Goal: Information Seeking & Learning: Find specific fact

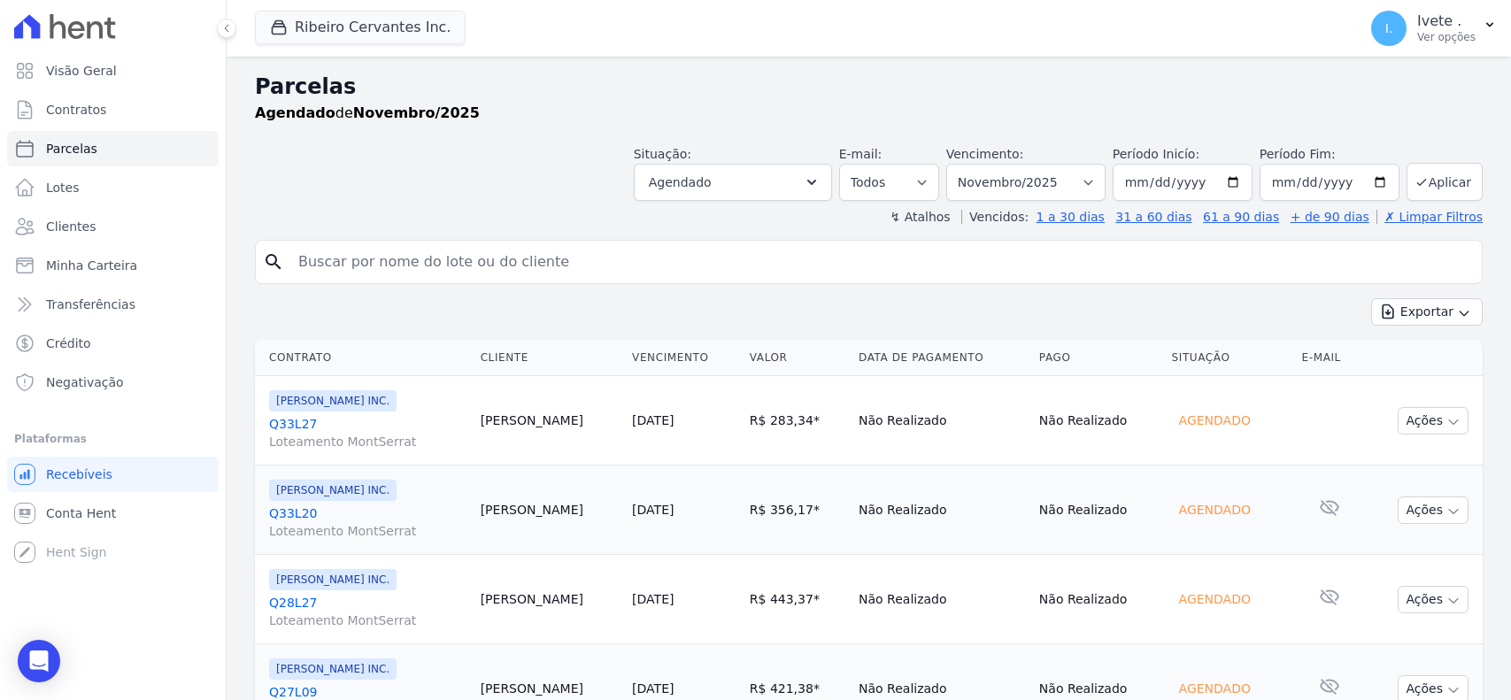
select select
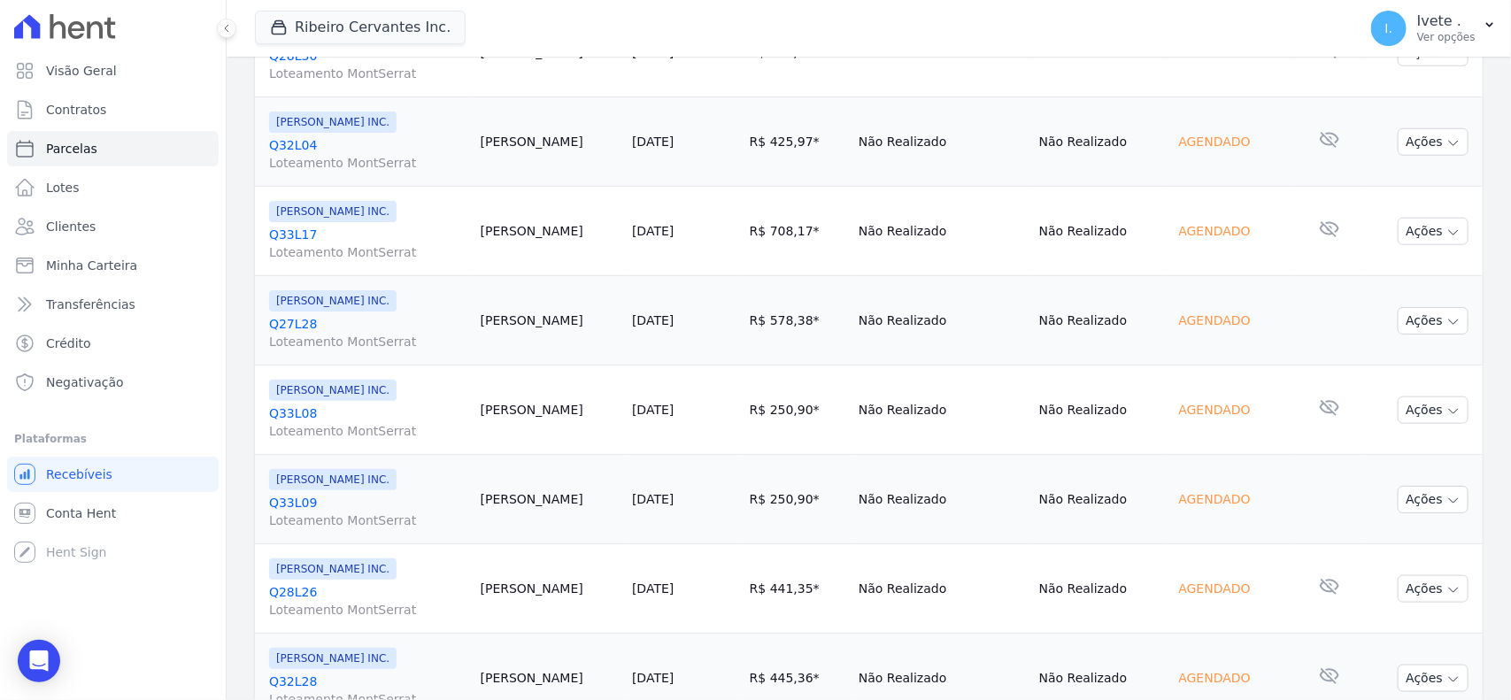
scroll to position [321, 0]
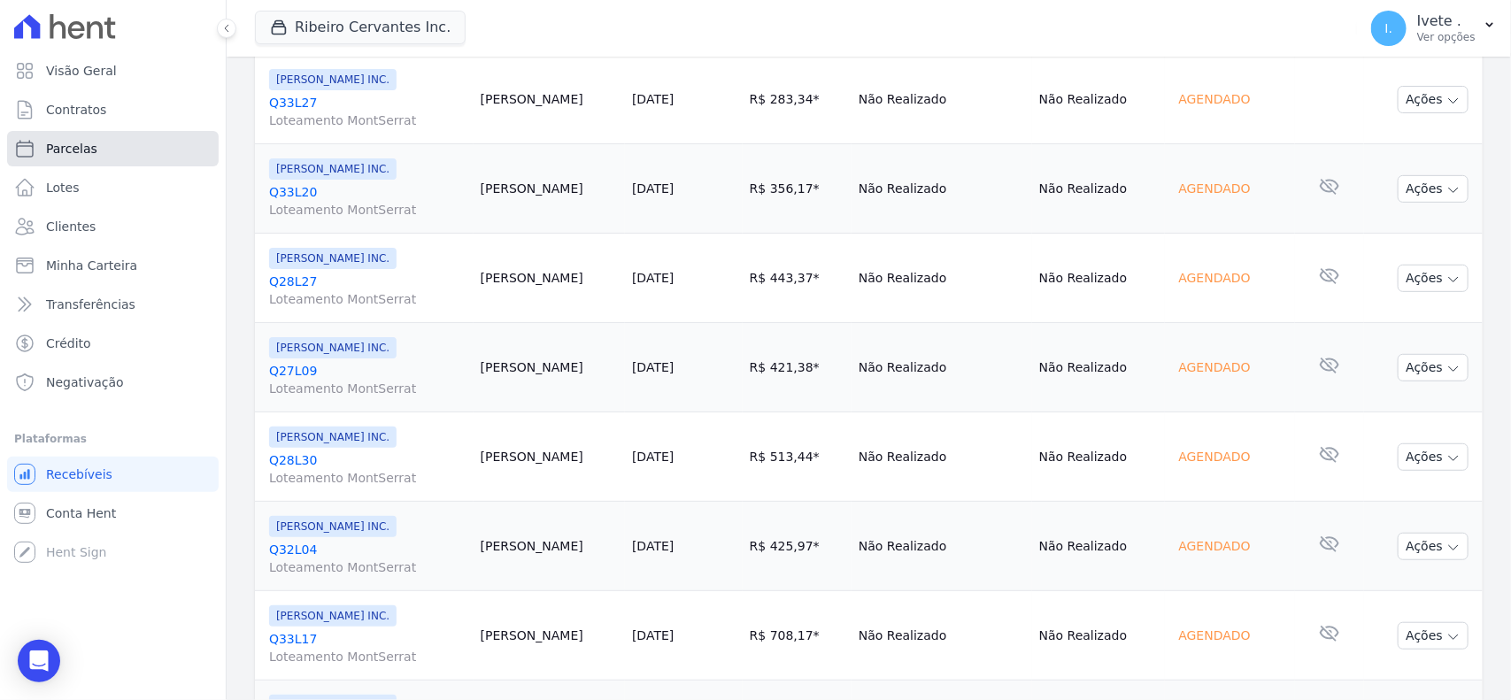
click at [78, 144] on span "Parcelas" at bounding box center [71, 149] width 51 height 18
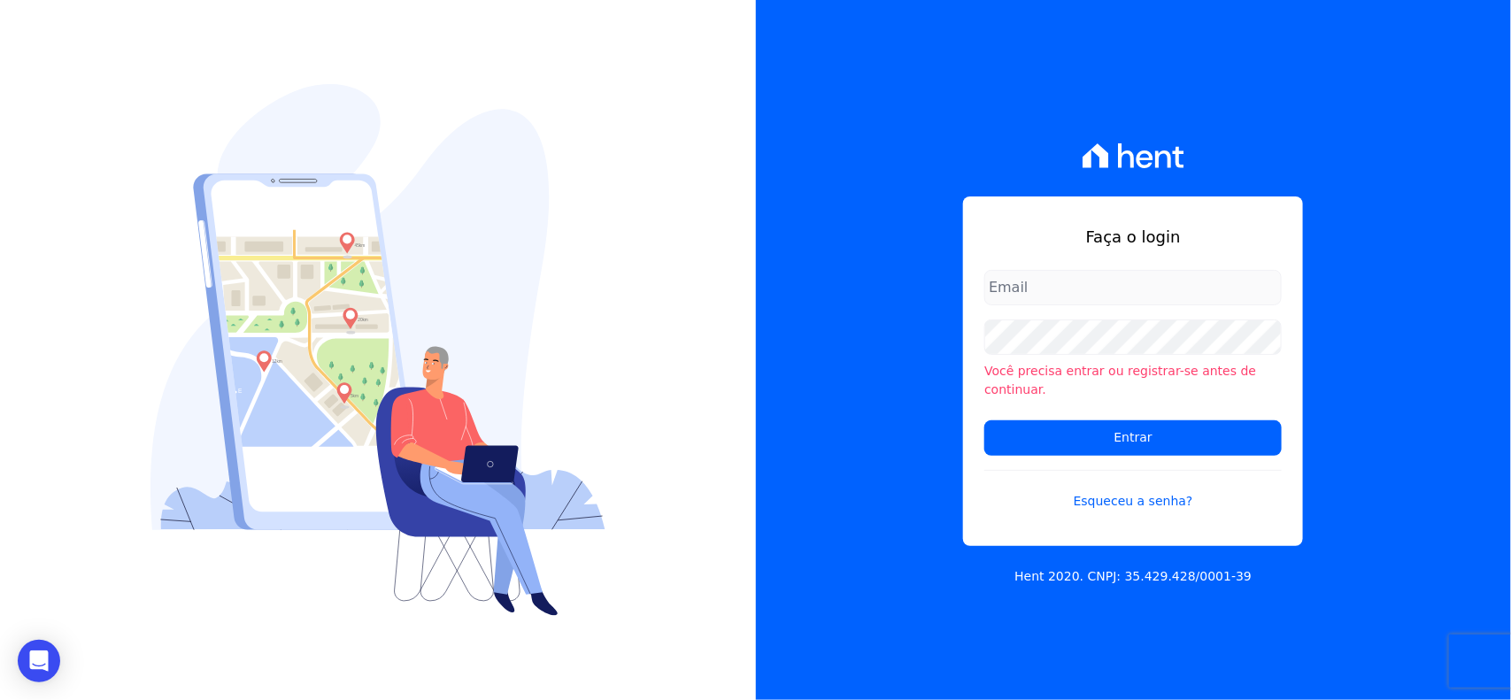
click at [1071, 294] on input "email" at bounding box center [1132, 287] width 297 height 35
type input "ivete@ribeirocervantes.com.br"
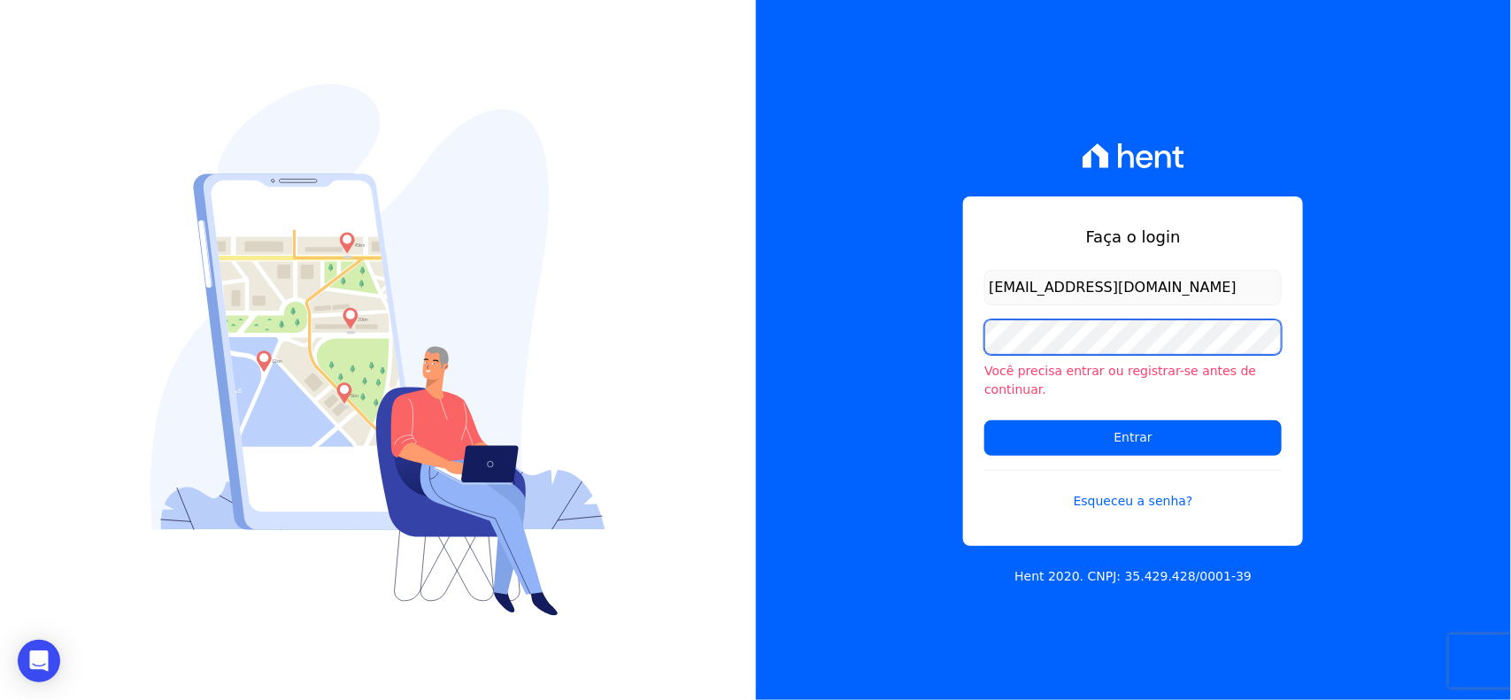
click at [984, 420] on input "Entrar" at bounding box center [1132, 437] width 297 height 35
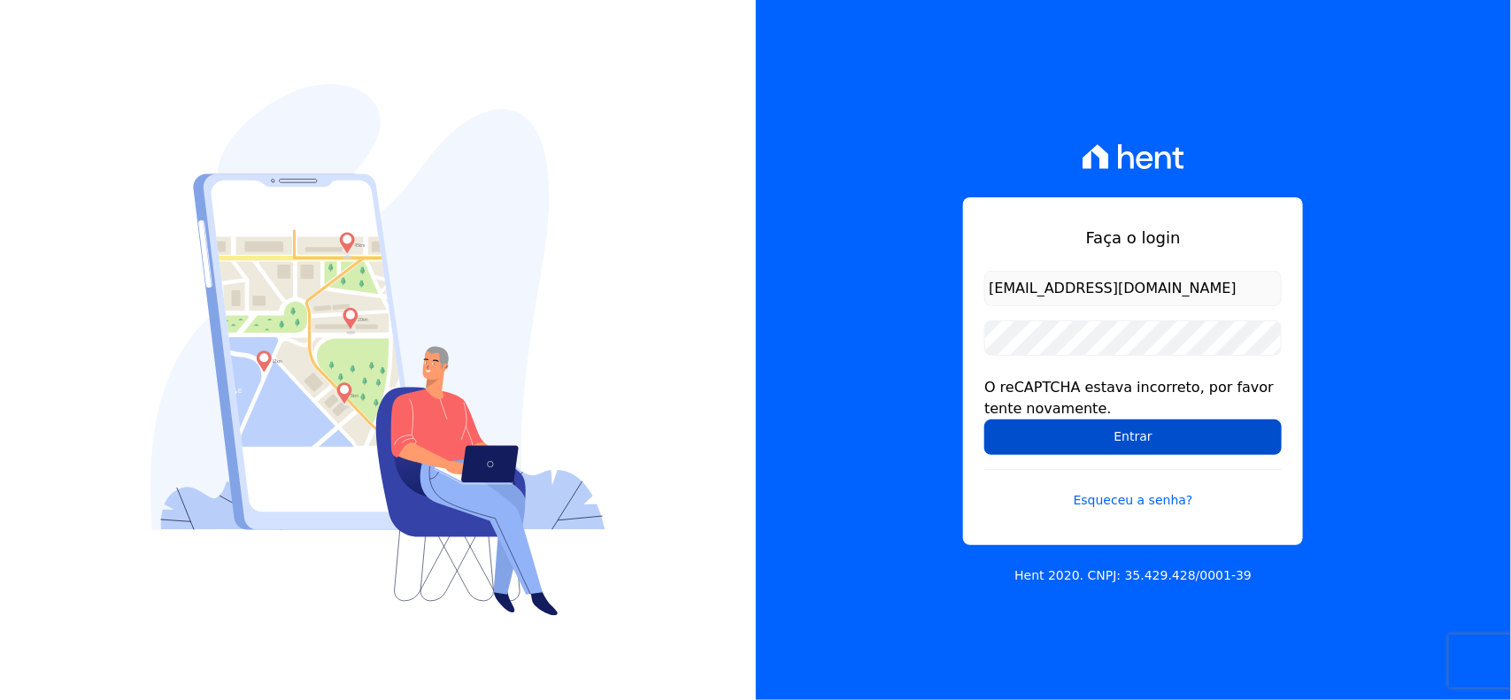
click at [1046, 427] on input "Entrar" at bounding box center [1132, 436] width 297 height 35
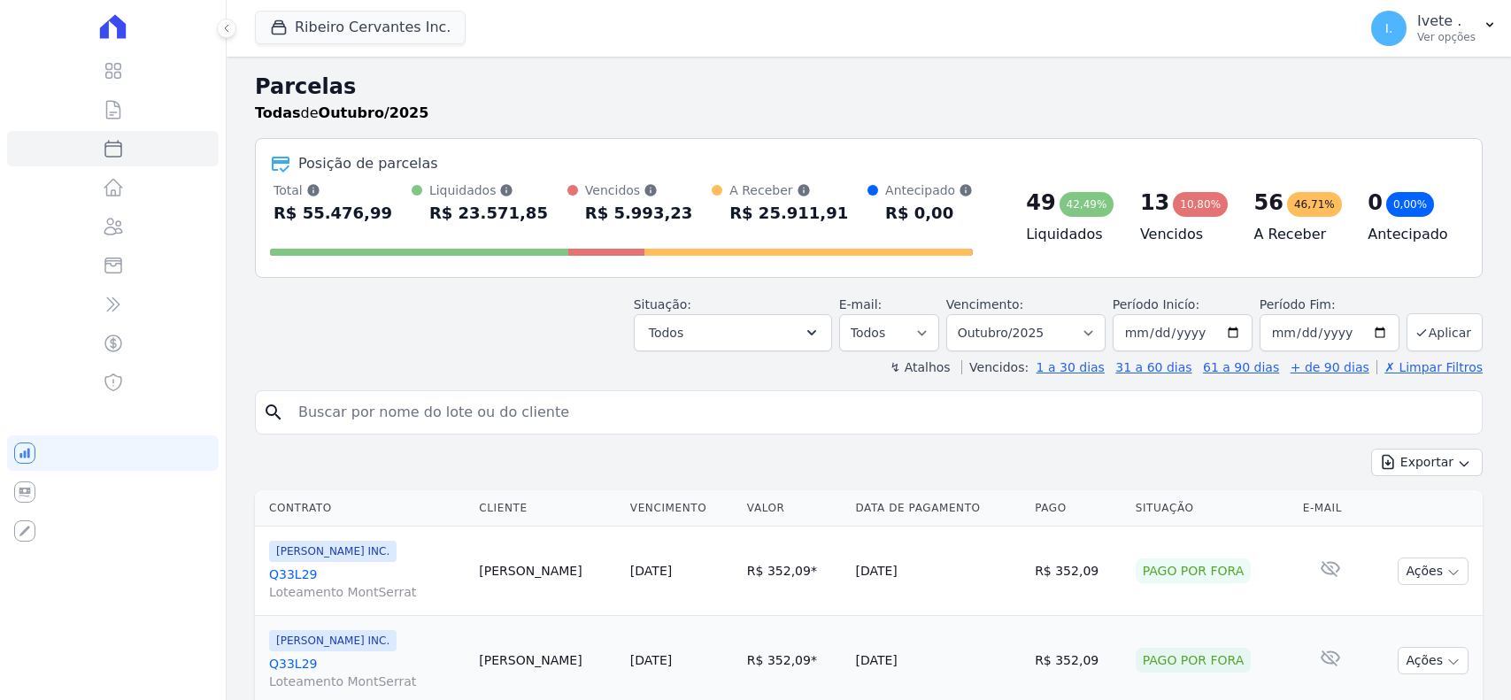
select select
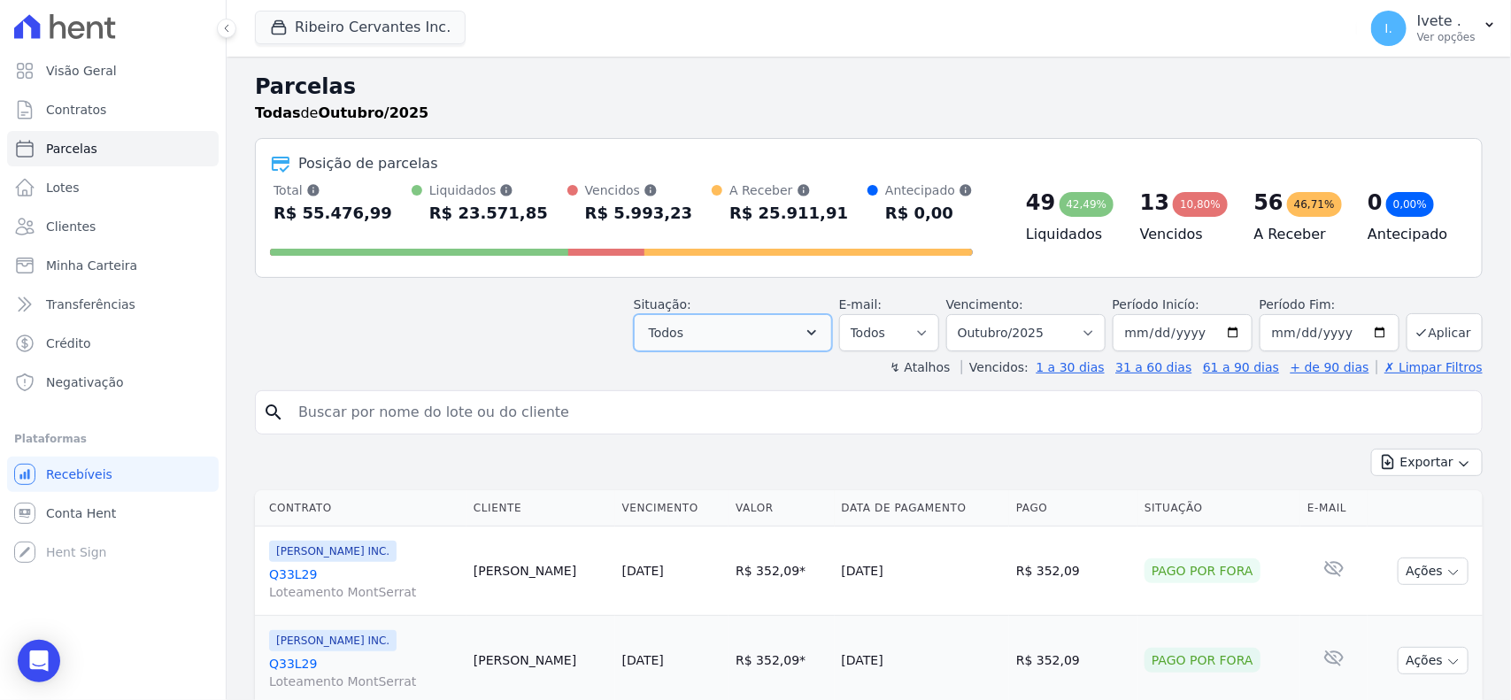
click at [675, 324] on span "Todos" at bounding box center [666, 332] width 35 height 21
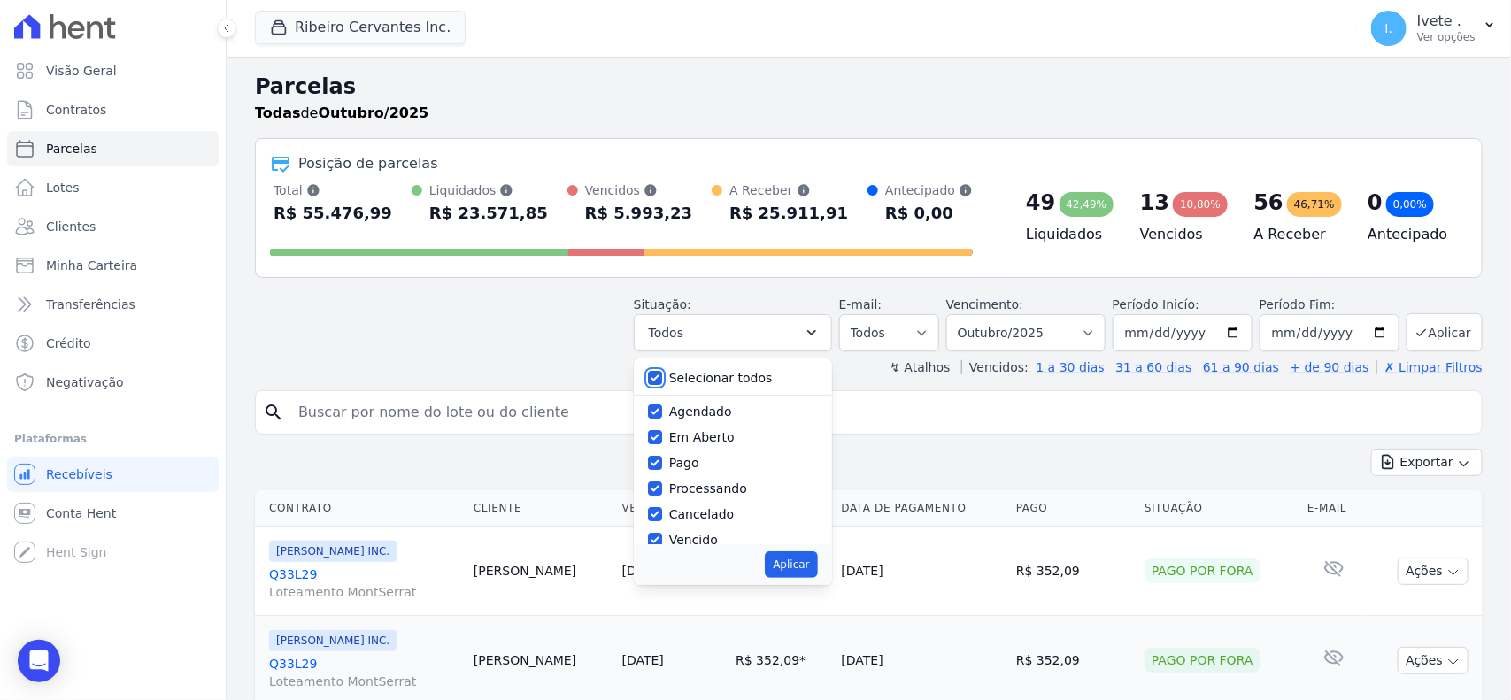
click at [662, 379] on input "Selecionar todos" at bounding box center [655, 378] width 14 height 14
checkbox input "false"
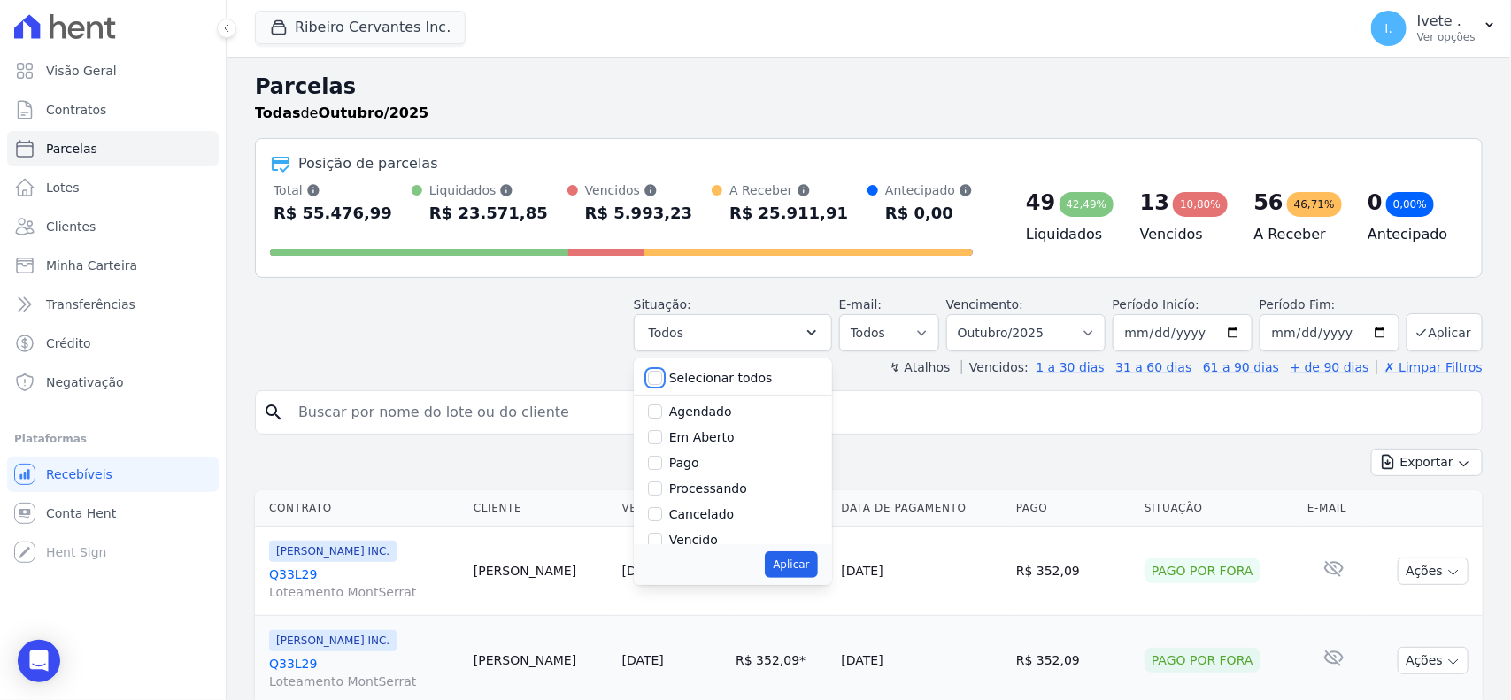
checkbox input "false"
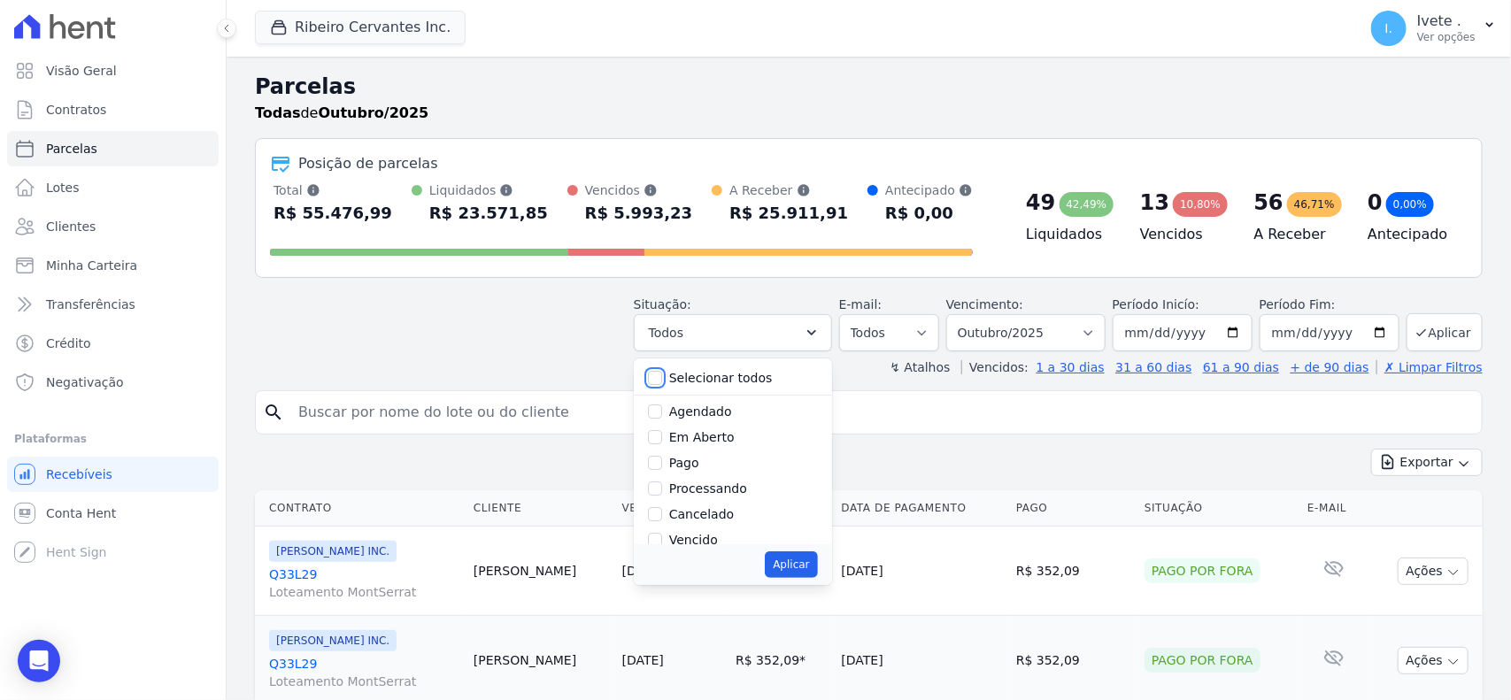
checkbox input "false"
click at [662, 540] on input "Vencido" at bounding box center [655, 540] width 14 height 14
checkbox input "true"
click at [789, 560] on button "Aplicar" at bounding box center [791, 564] width 52 height 27
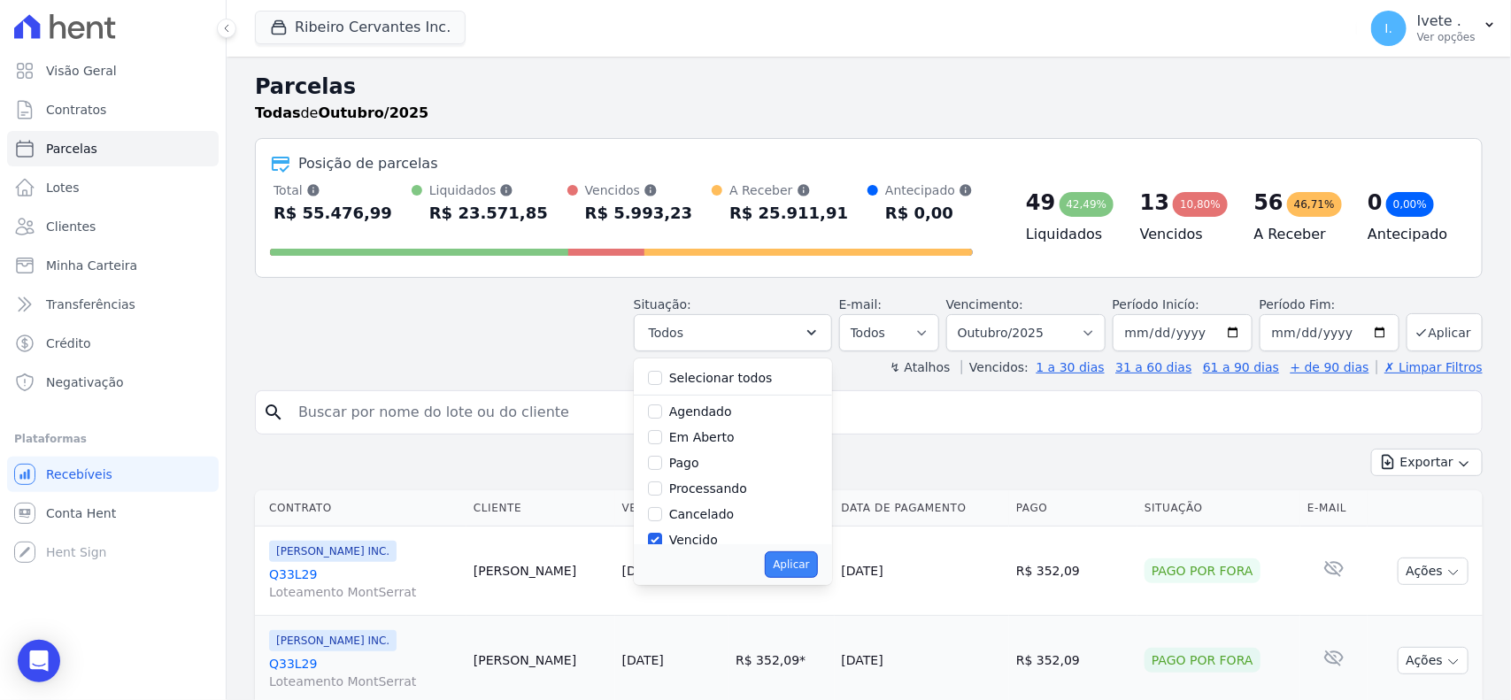
select select "overdue"
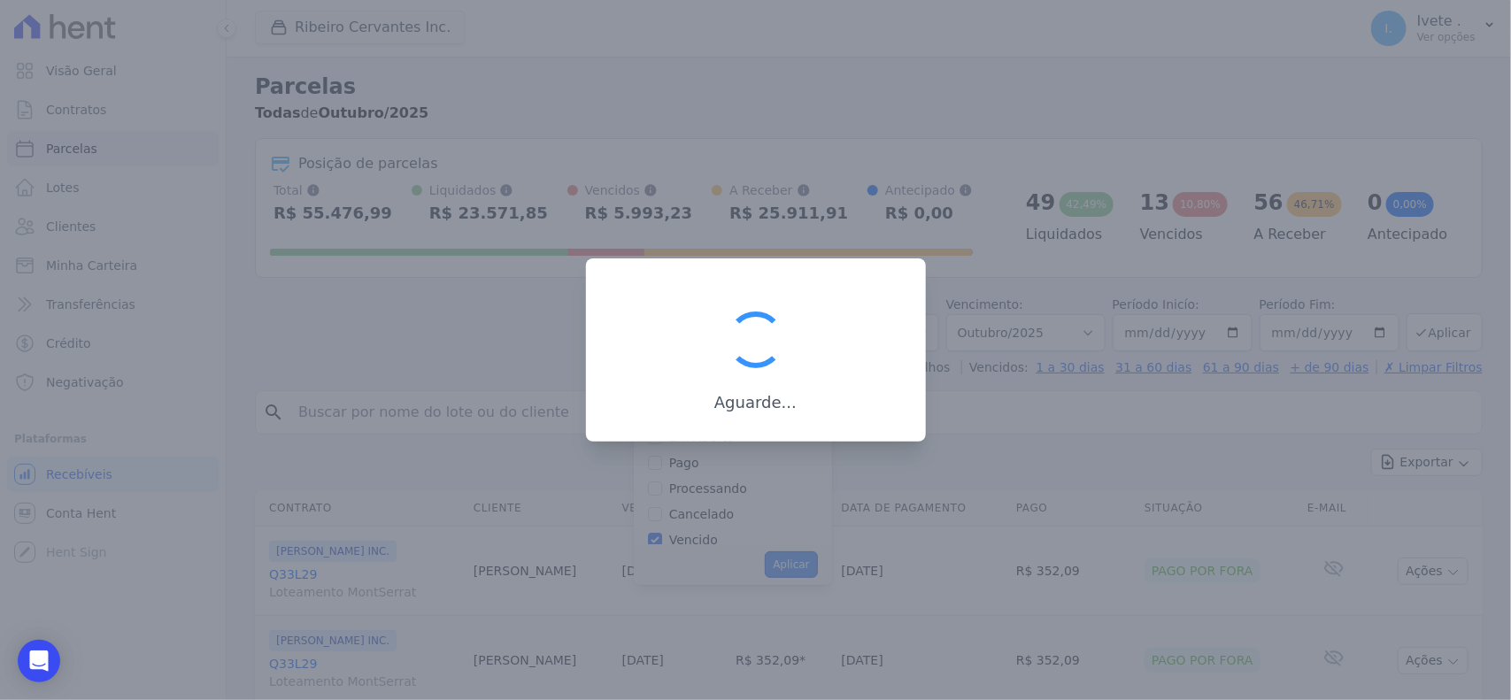
scroll to position [32, 0]
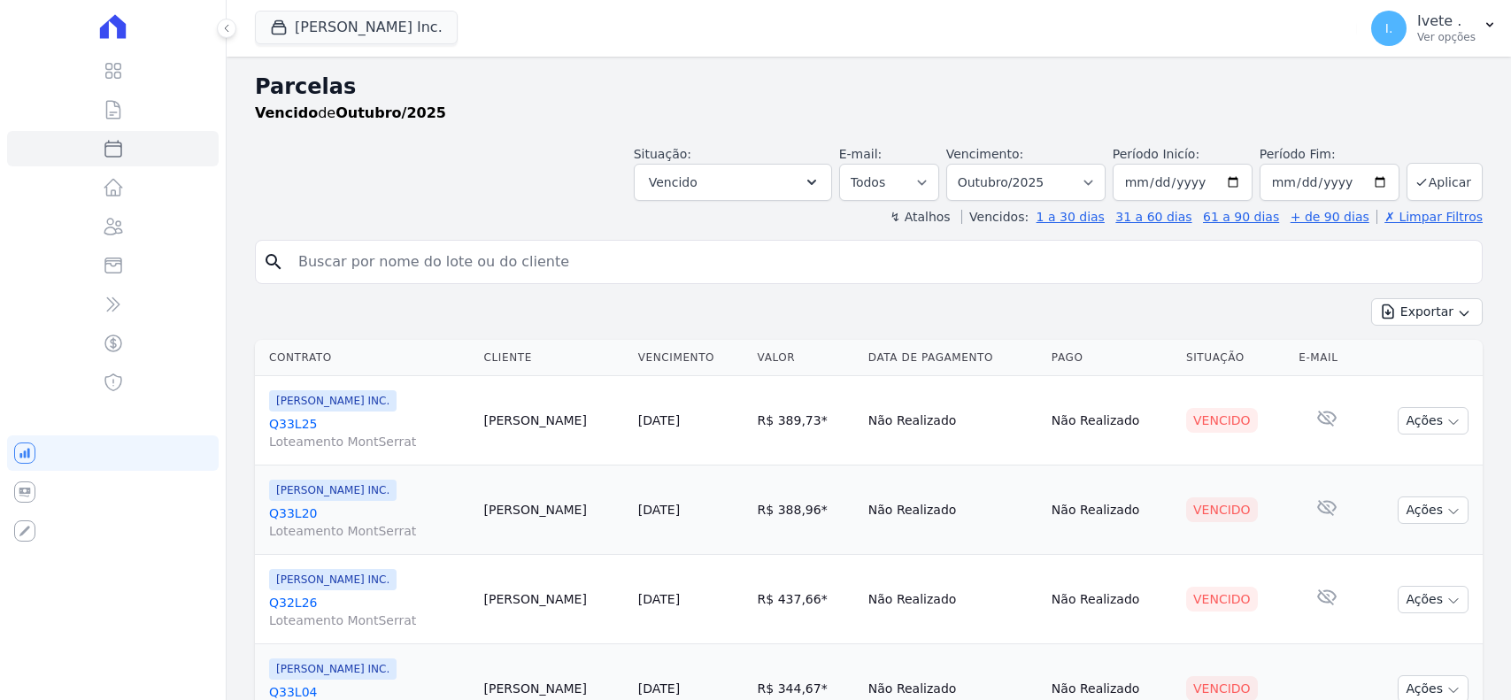
select select
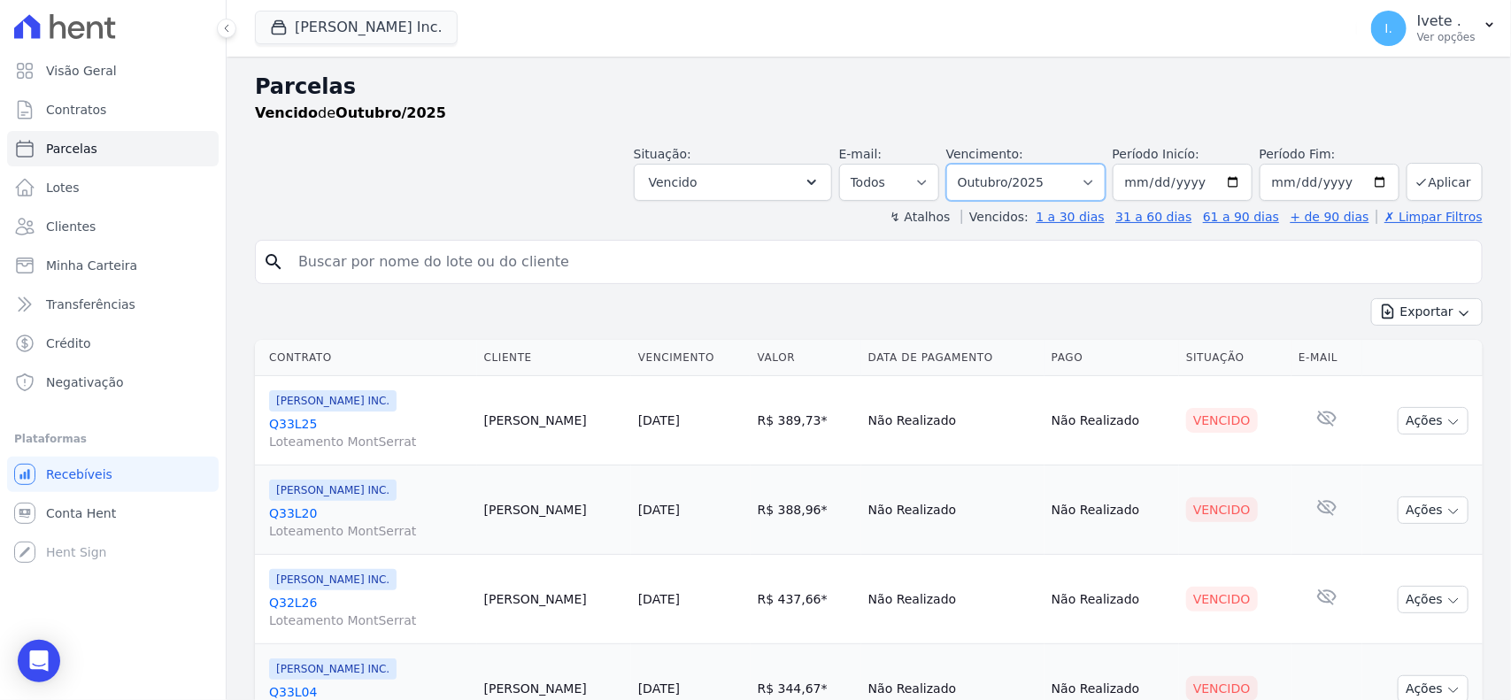
click at [988, 193] on select "Filtrar por período ──────── Todos os meses Maio/2021 Junho/2021 Julho/2021 Ago…" at bounding box center [1025, 182] width 159 height 37
select select "09/2025"
click at [952, 164] on select "Filtrar por período ──────── Todos os meses Maio/2021 Junho/2021 Julho/2021 Ago…" at bounding box center [1025, 182] width 159 height 37
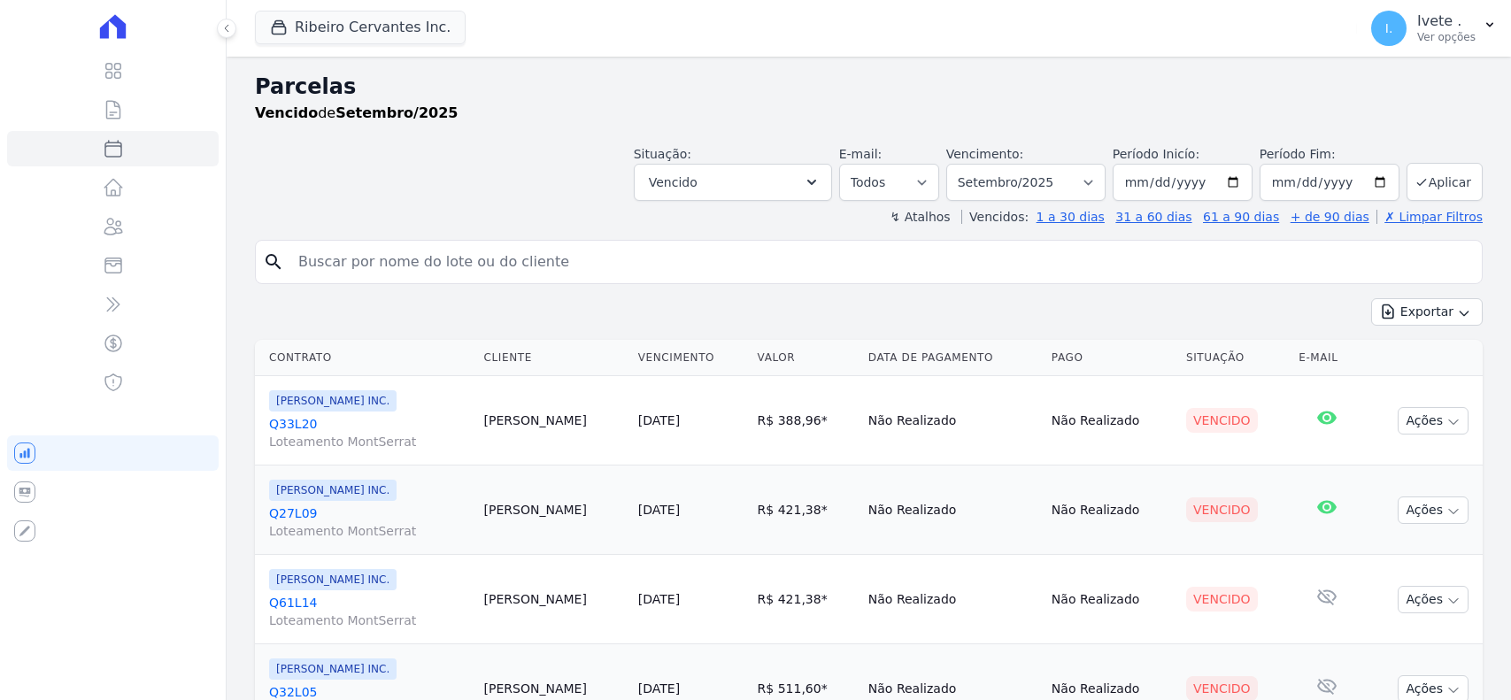
select select
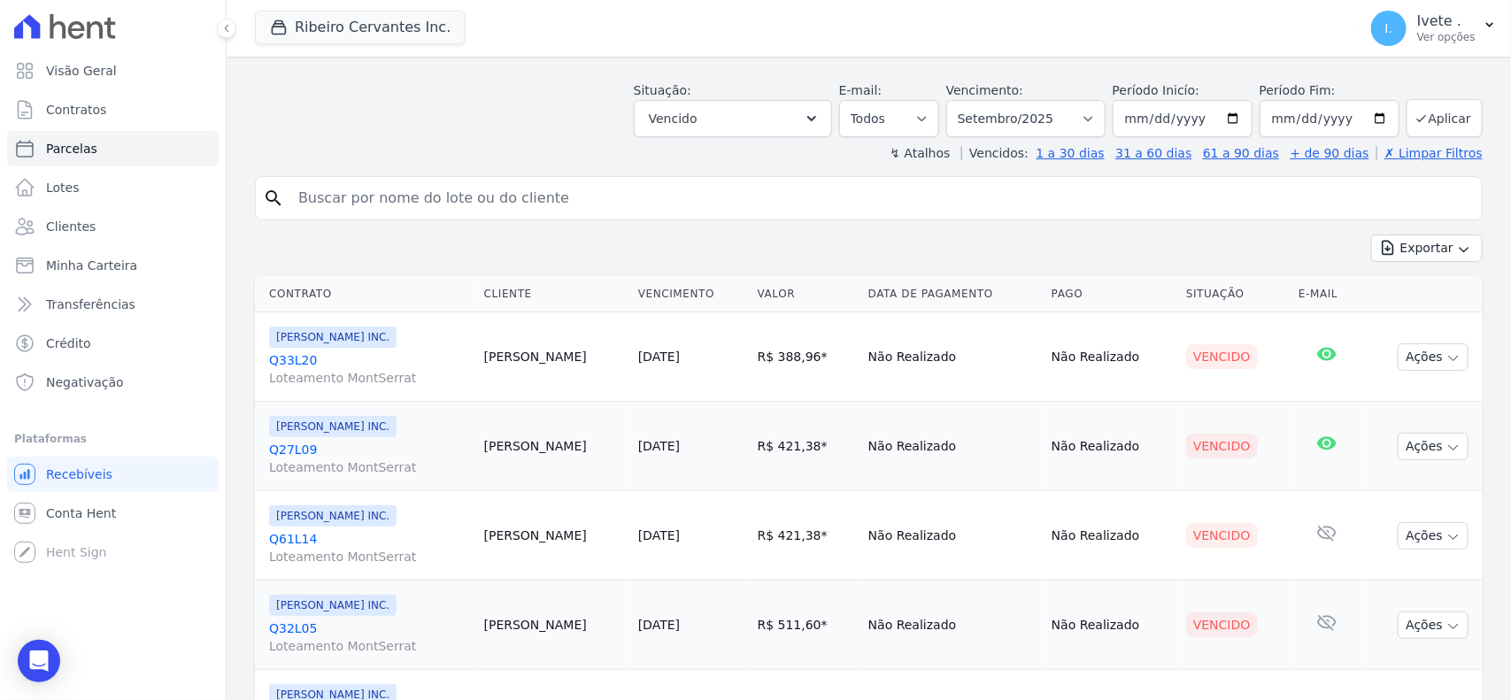
scroll to position [63, 0]
click at [1395, 250] on button "Exportar" at bounding box center [1426, 248] width 111 height 27
click at [1401, 299] on span "Exportar PDF" at bounding box center [1425, 291] width 93 height 18
click at [1029, 118] on select "Filtrar por período ──────── Todos os meses Maio/2021 Junho/2021 Julho/2021 Ago…" at bounding box center [1025, 119] width 159 height 37
select select "10/2025"
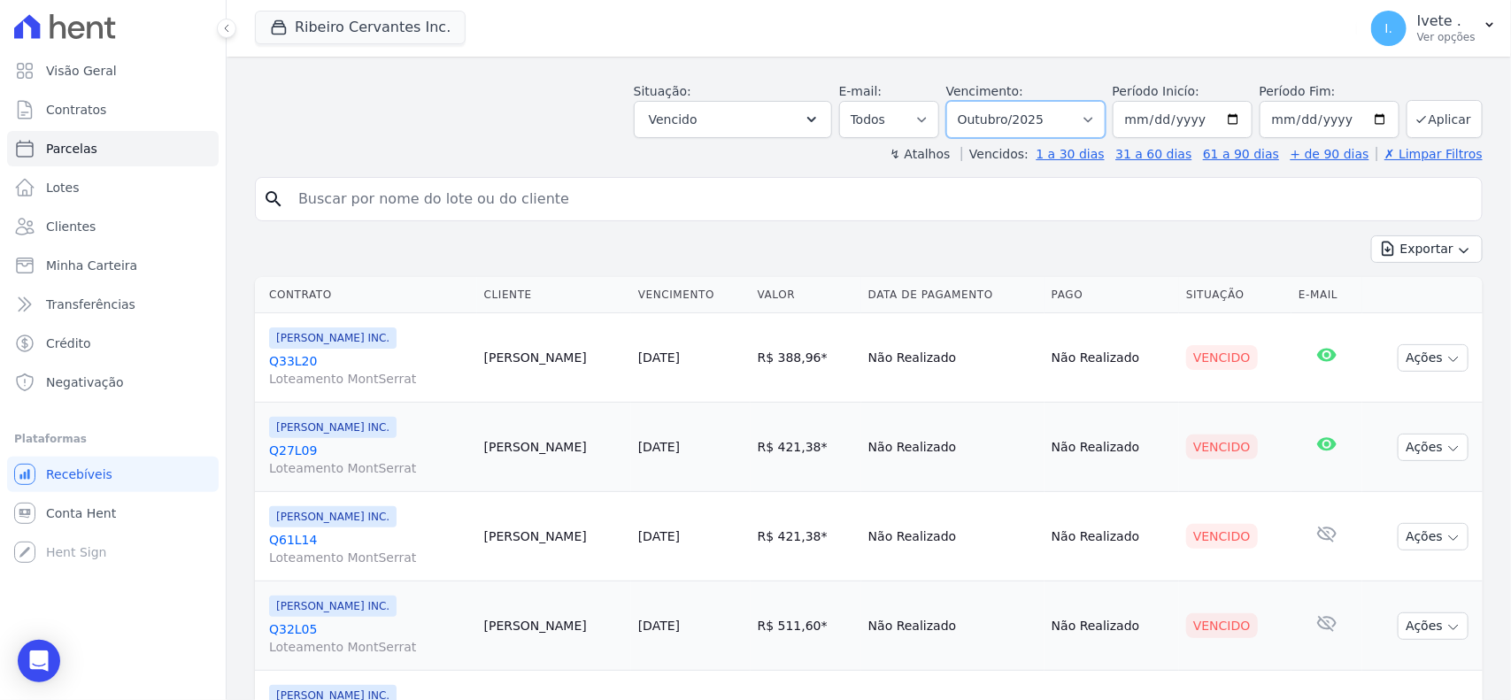
click at [952, 101] on select "Filtrar por período ──────── Todos os meses Maio/2021 Junho/2021 Julho/2021 Ago…" at bounding box center [1025, 119] width 159 height 37
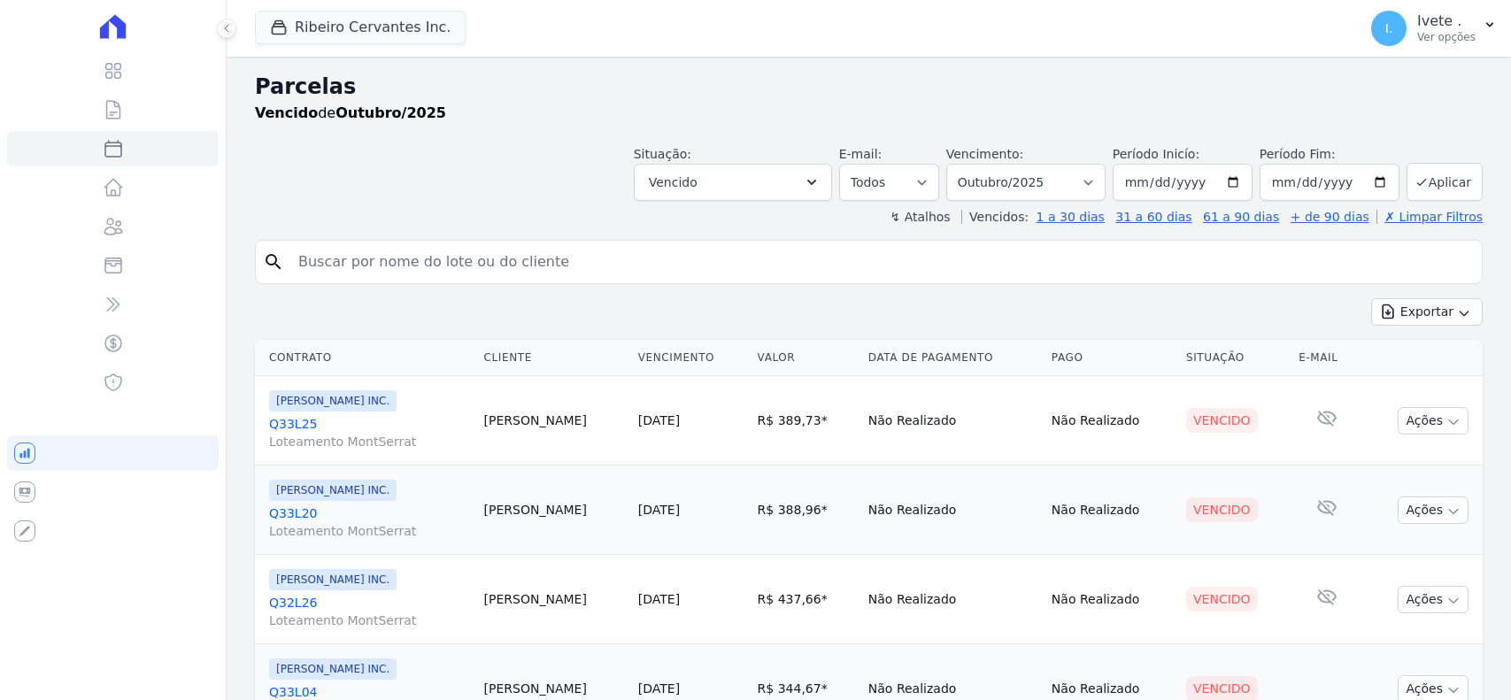
select select
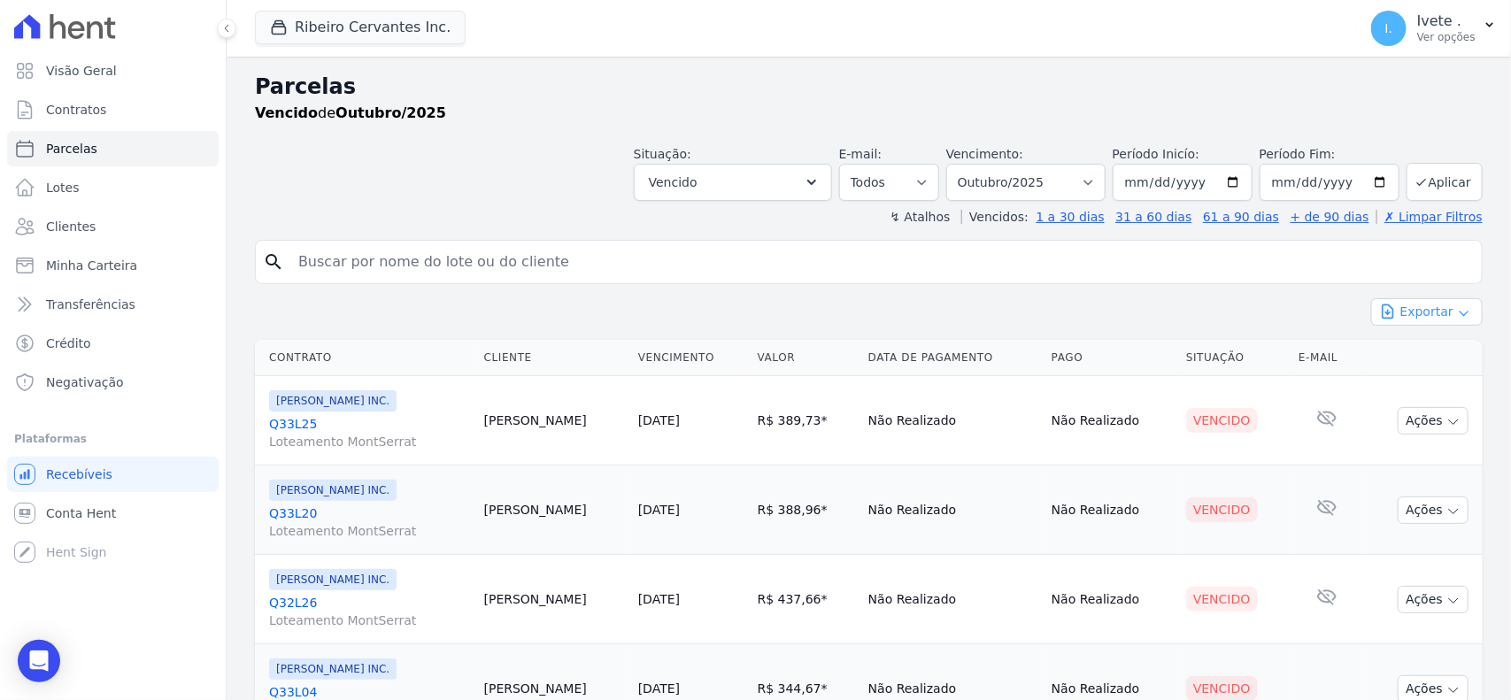
click at [1457, 317] on icon "button" at bounding box center [1464, 313] width 14 height 14
click at [1405, 351] on span "Exportar PDF" at bounding box center [1425, 354] width 93 height 18
click at [1038, 183] on select "Filtrar por período ──────── Todos os meses Maio/2021 Junho/2021 Julho/2021 Ago…" at bounding box center [1025, 182] width 159 height 37
select select "09/2025"
click at [952, 164] on select "Filtrar por período ──────── Todos os meses Maio/2021 Junho/2021 Julho/2021 Ago…" at bounding box center [1025, 182] width 159 height 37
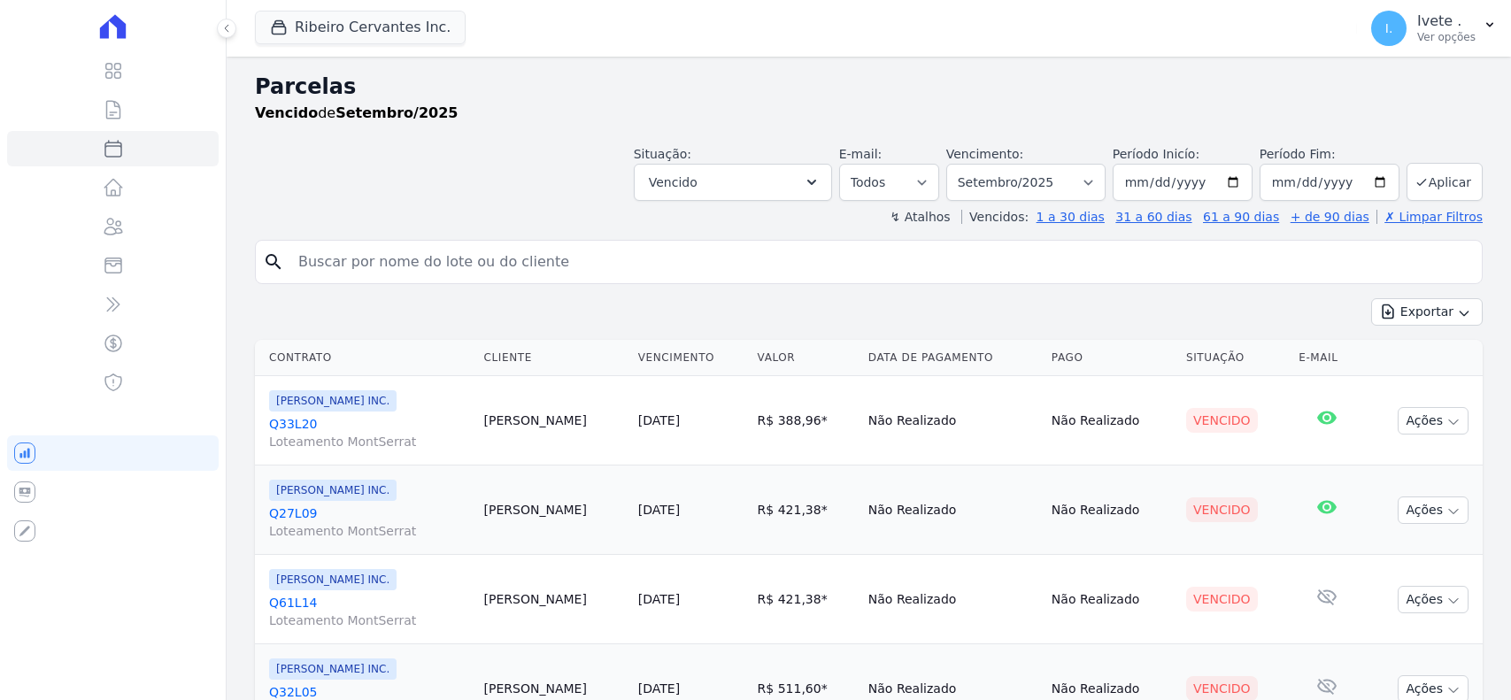
select select
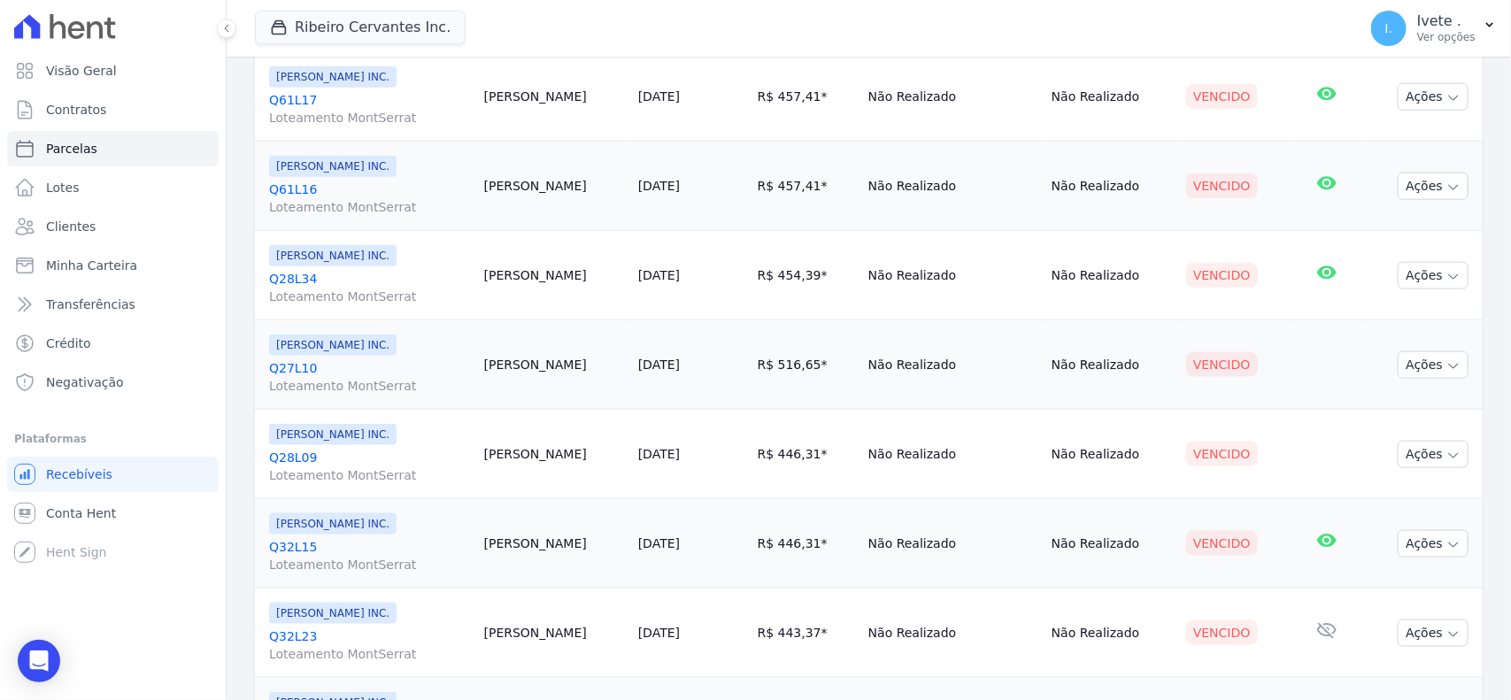
scroll to position [861, 0]
click at [303, 281] on link "Q28L34 Loteamento MontSerrat" at bounding box center [369, 286] width 201 height 35
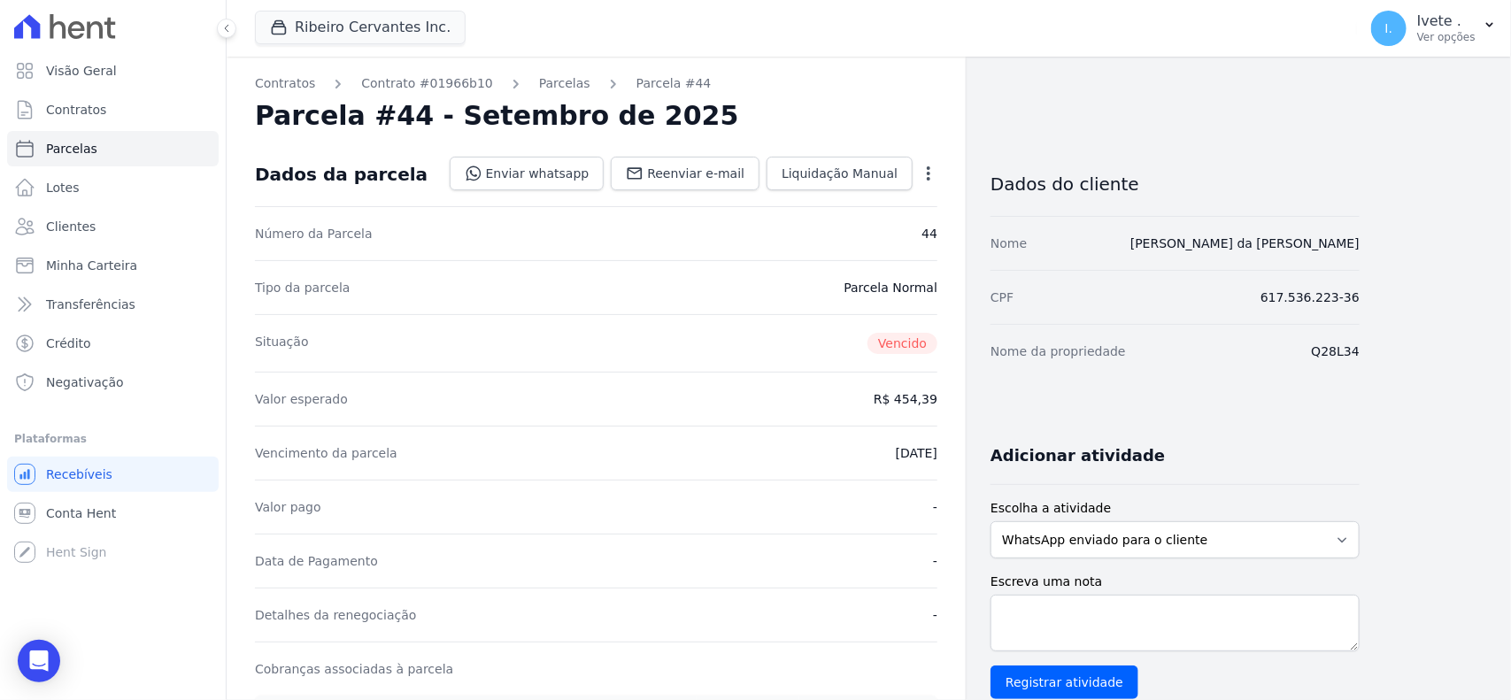
click at [507, 76] on div "Parcelas" at bounding box center [548, 83] width 83 height 19
click at [539, 81] on link "Parcelas" at bounding box center [564, 83] width 51 height 19
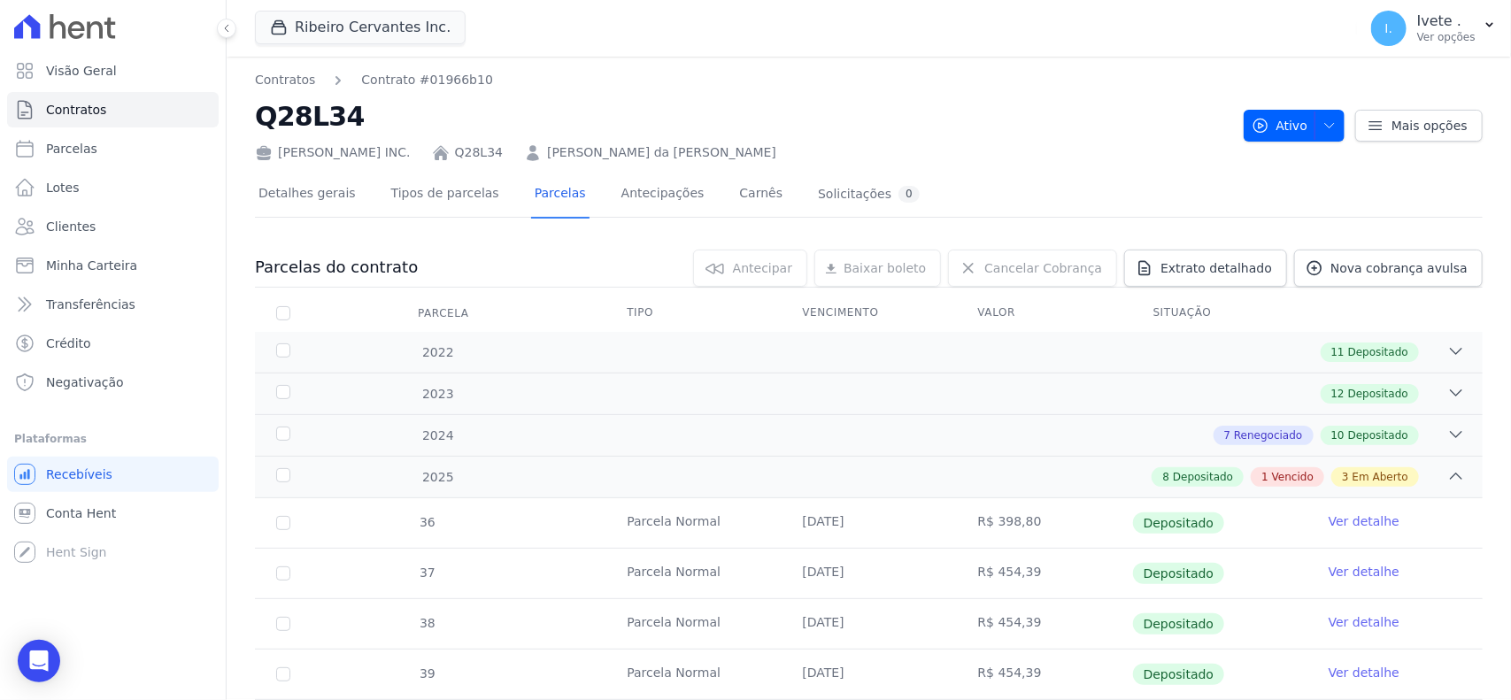
click at [345, 112] on h2 "Q28L34" at bounding box center [742, 116] width 974 height 40
click at [334, 119] on h2 "Q28L34" at bounding box center [742, 116] width 974 height 40
copy h2 "Q28L34"
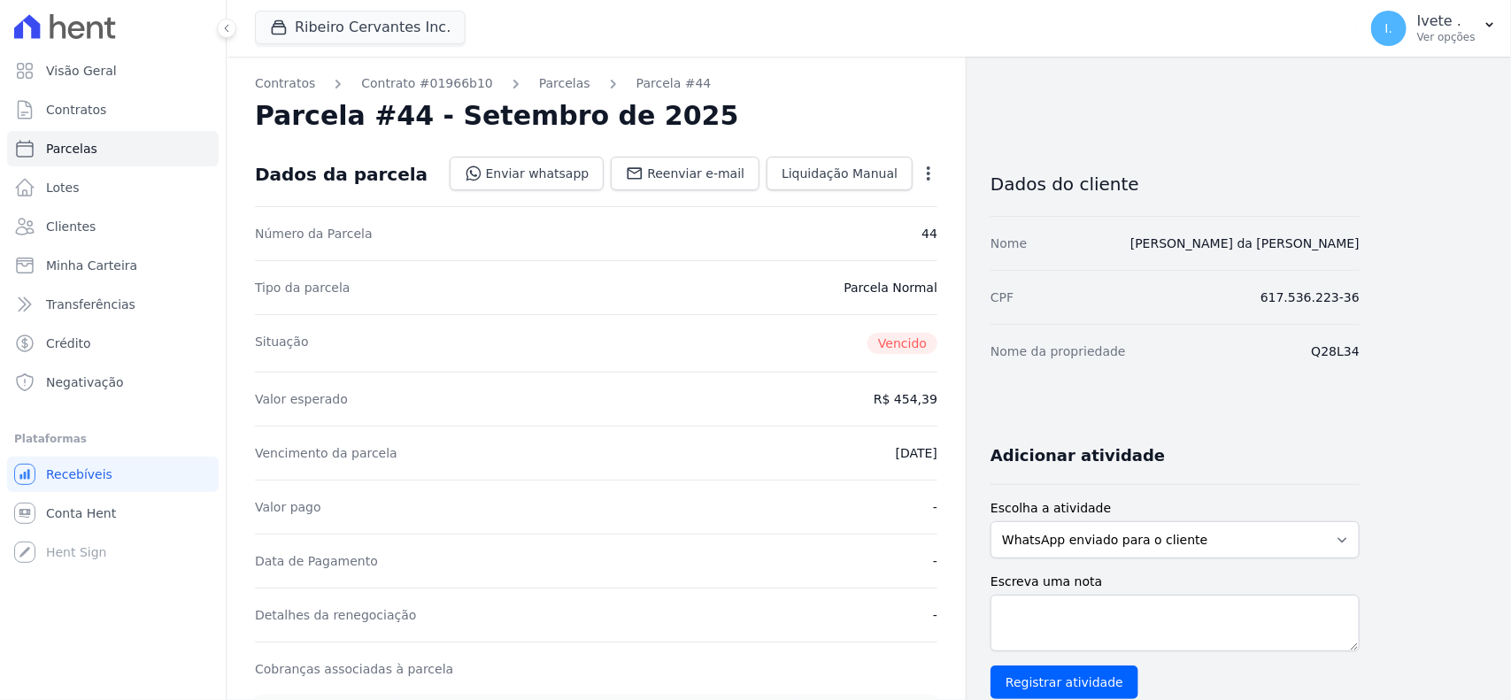
select select
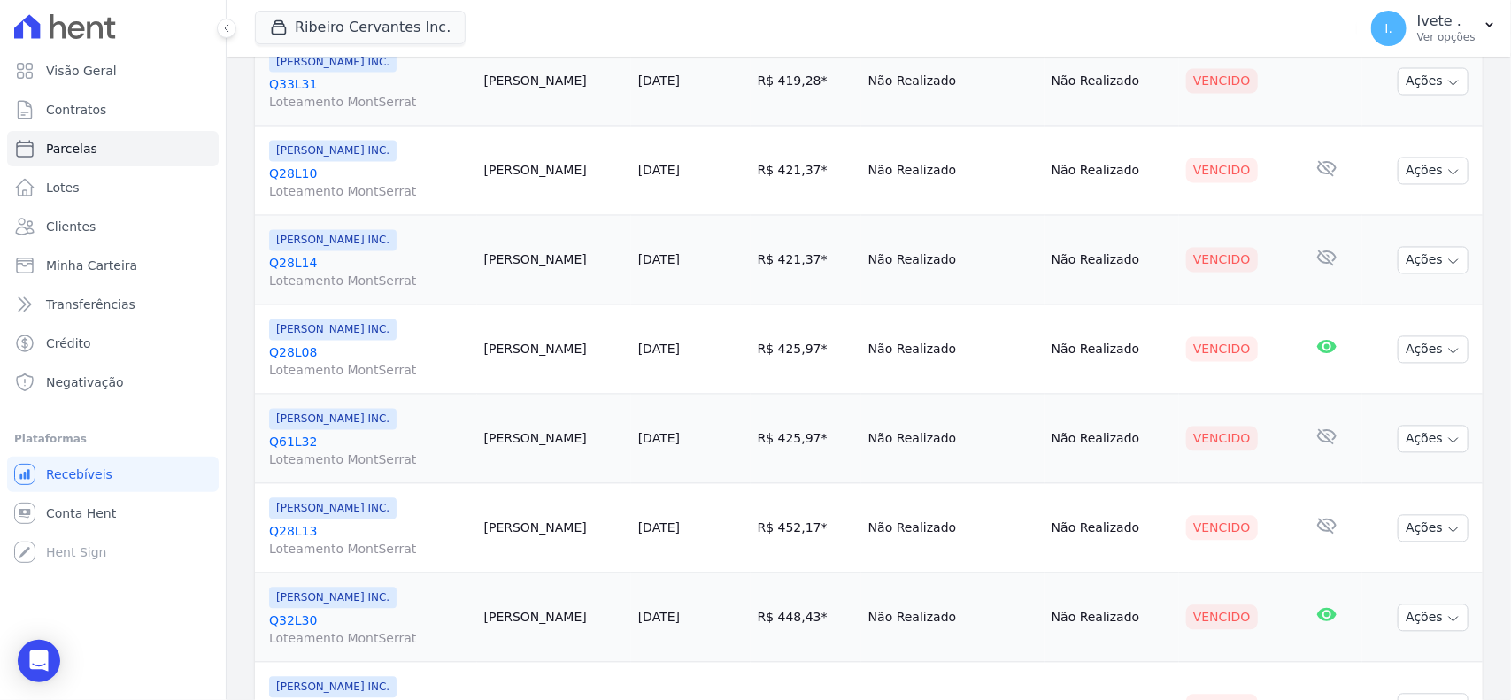
scroll to position [1611, 0]
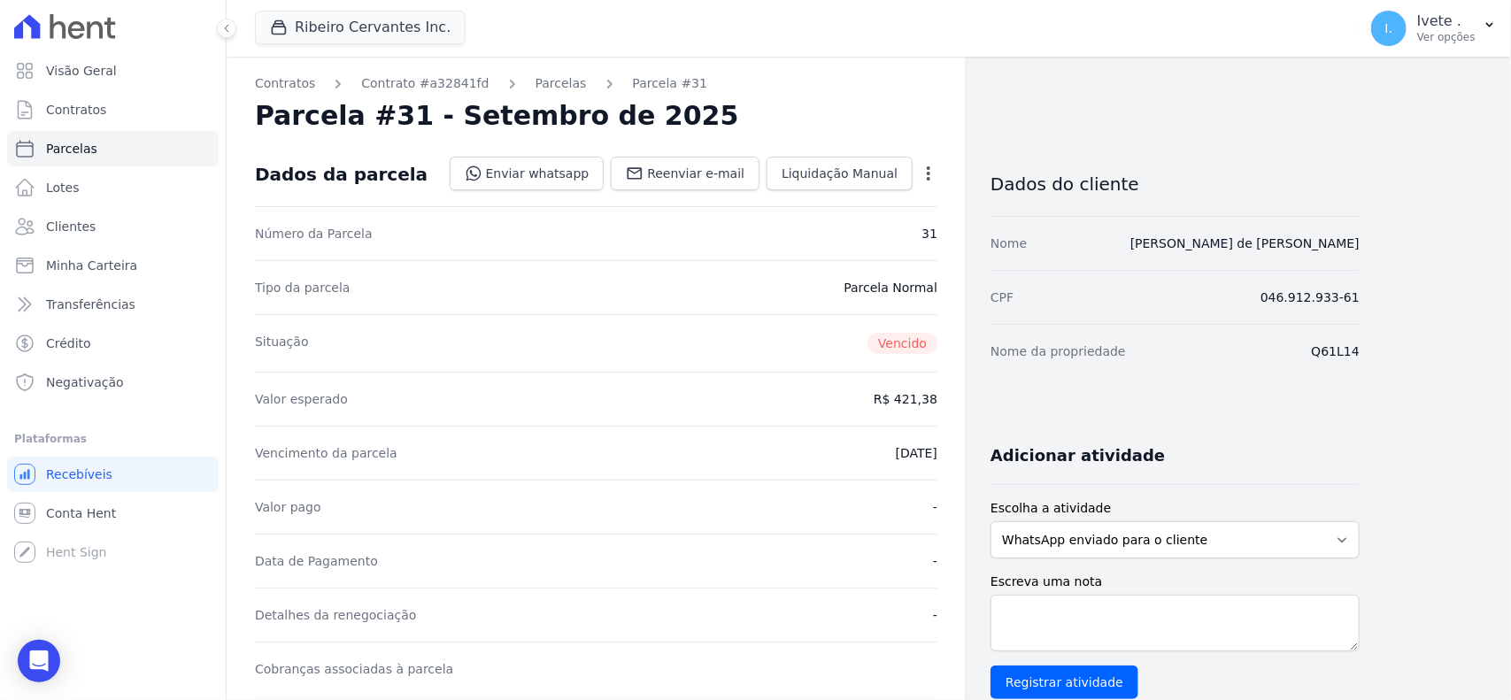
click at [538, 94] on div "Contratos Contrato #a32841fd [GEOGRAPHIC_DATA] Parcela #31 [GEOGRAPHIC_DATA] #3…" at bounding box center [596, 678] width 739 height 1243
click at [538, 86] on link "Parcelas" at bounding box center [560, 83] width 51 height 19
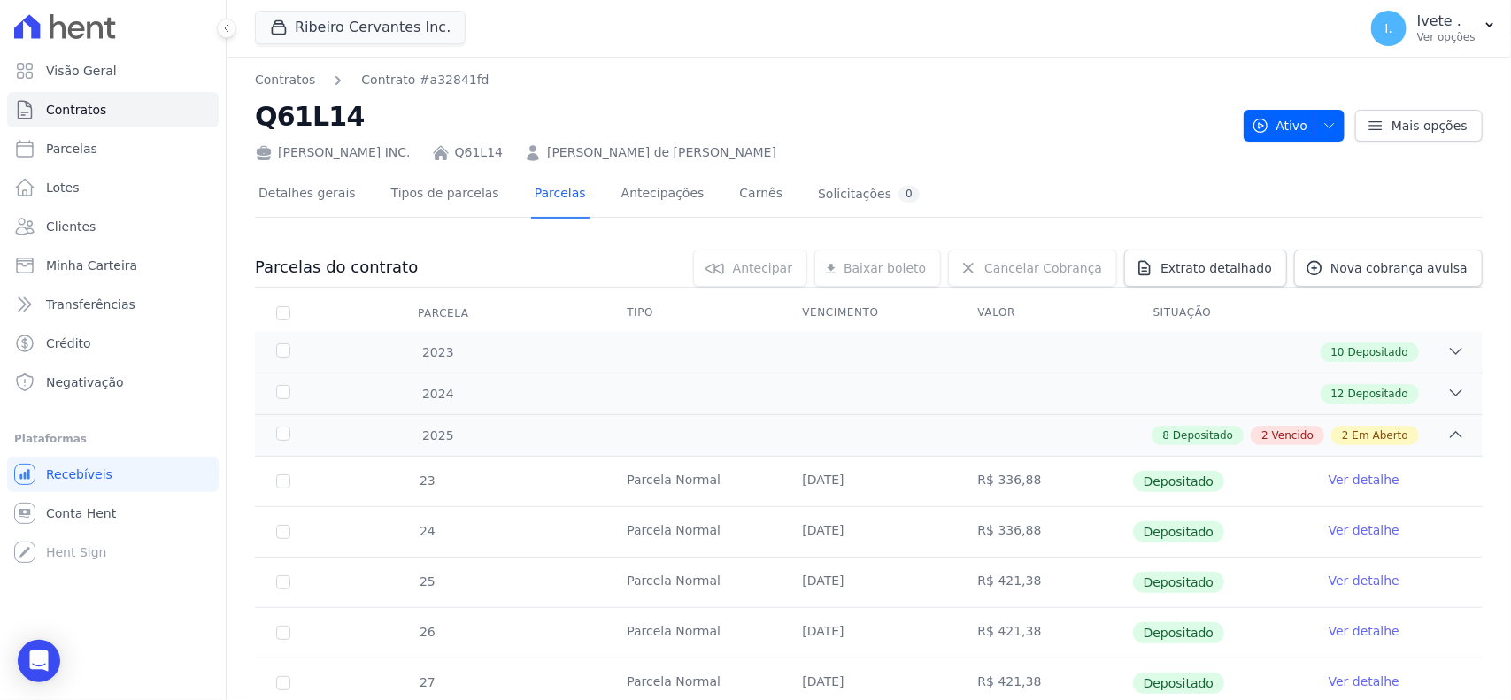
click at [333, 122] on h2 "Q61L14" at bounding box center [742, 116] width 974 height 40
copy h2 "Q61L14"
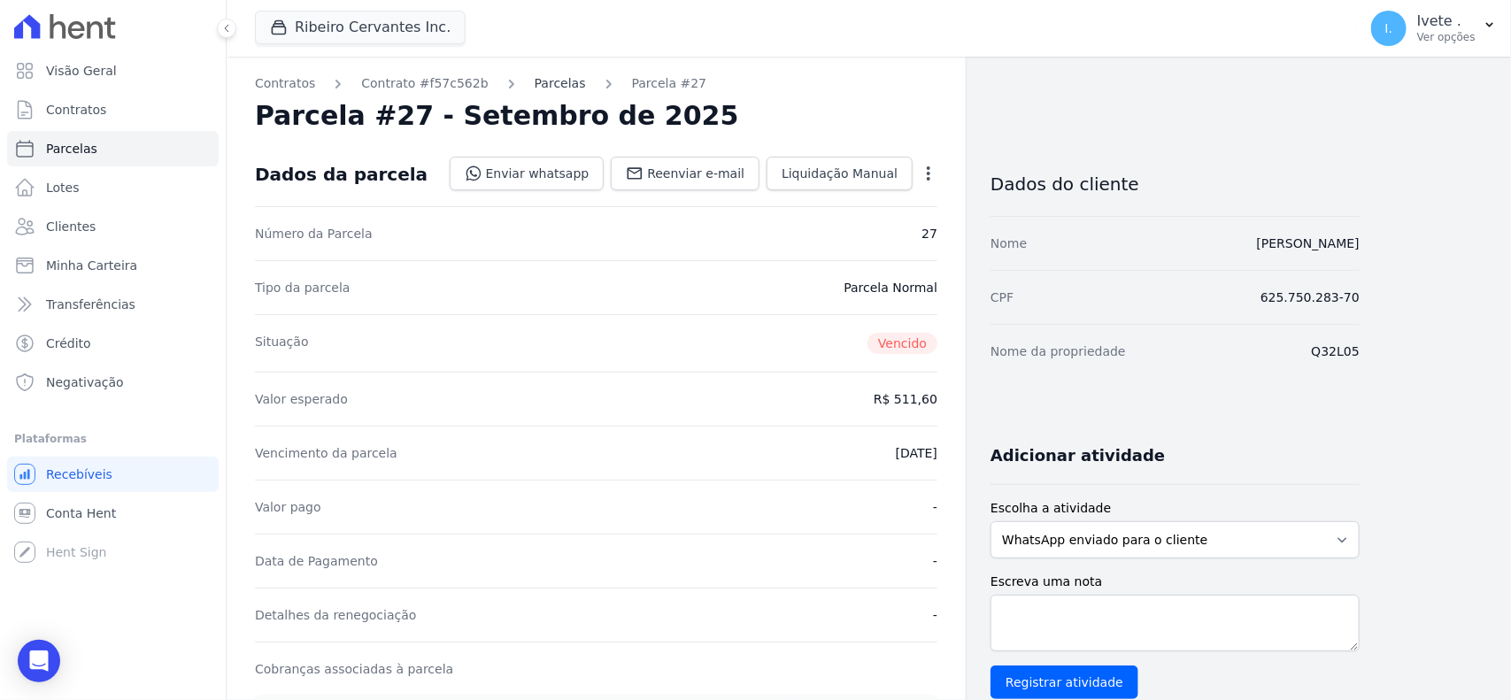
click at [534, 87] on link "Parcelas" at bounding box center [559, 83] width 51 height 19
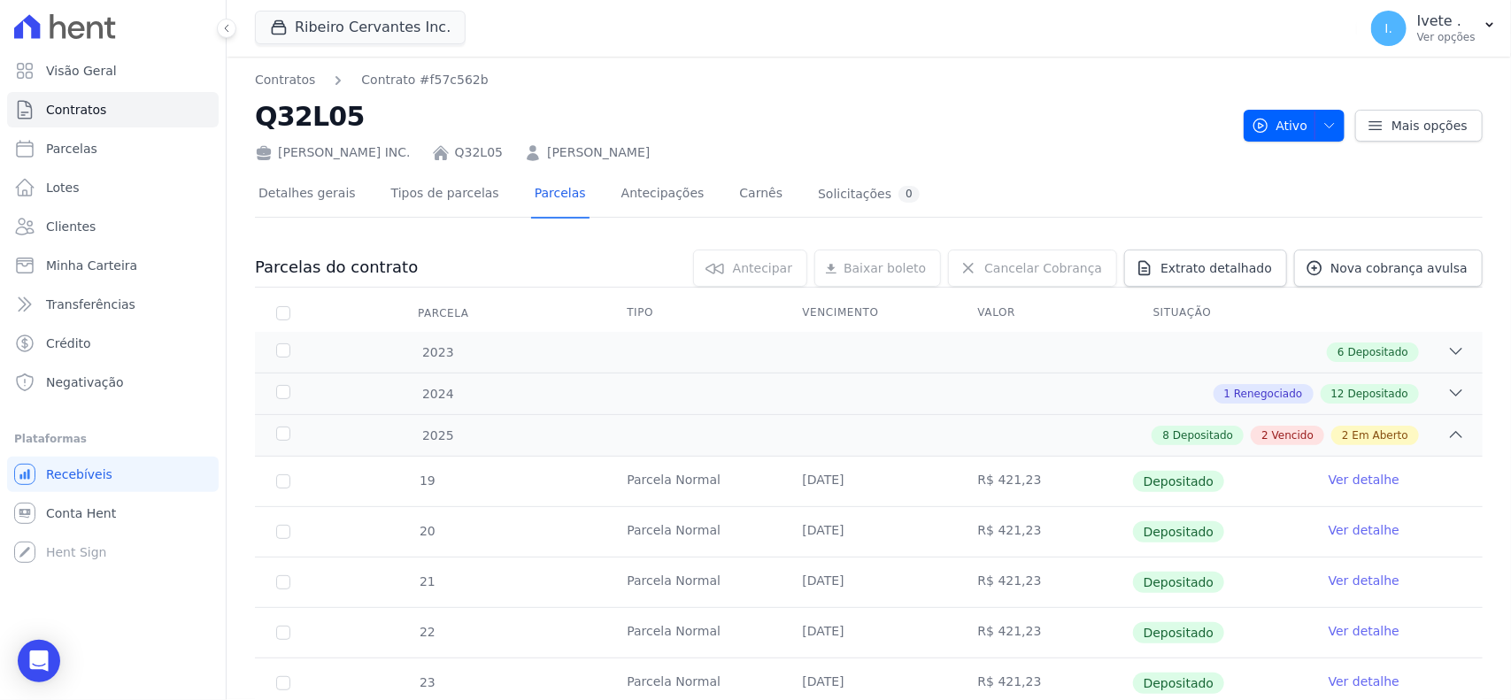
drag, startPoint x: 305, startPoint y: 126, endPoint x: 288, endPoint y: 109, distance: 24.4
click at [306, 126] on h2 "Q32L05" at bounding box center [742, 116] width 974 height 40
click at [288, 109] on h2 "Q32L05" at bounding box center [742, 116] width 974 height 40
copy h2 "Q32L05"
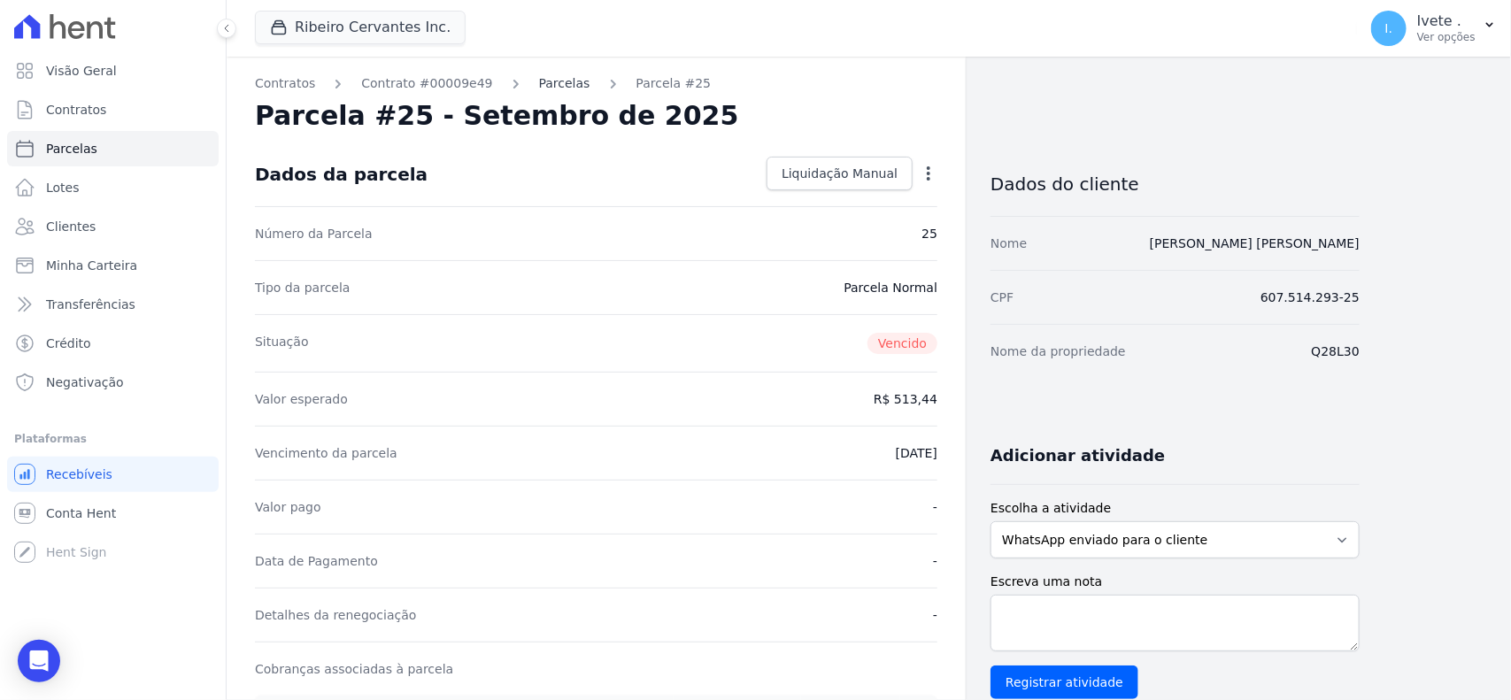
click at [539, 80] on link "Parcelas" at bounding box center [564, 83] width 51 height 19
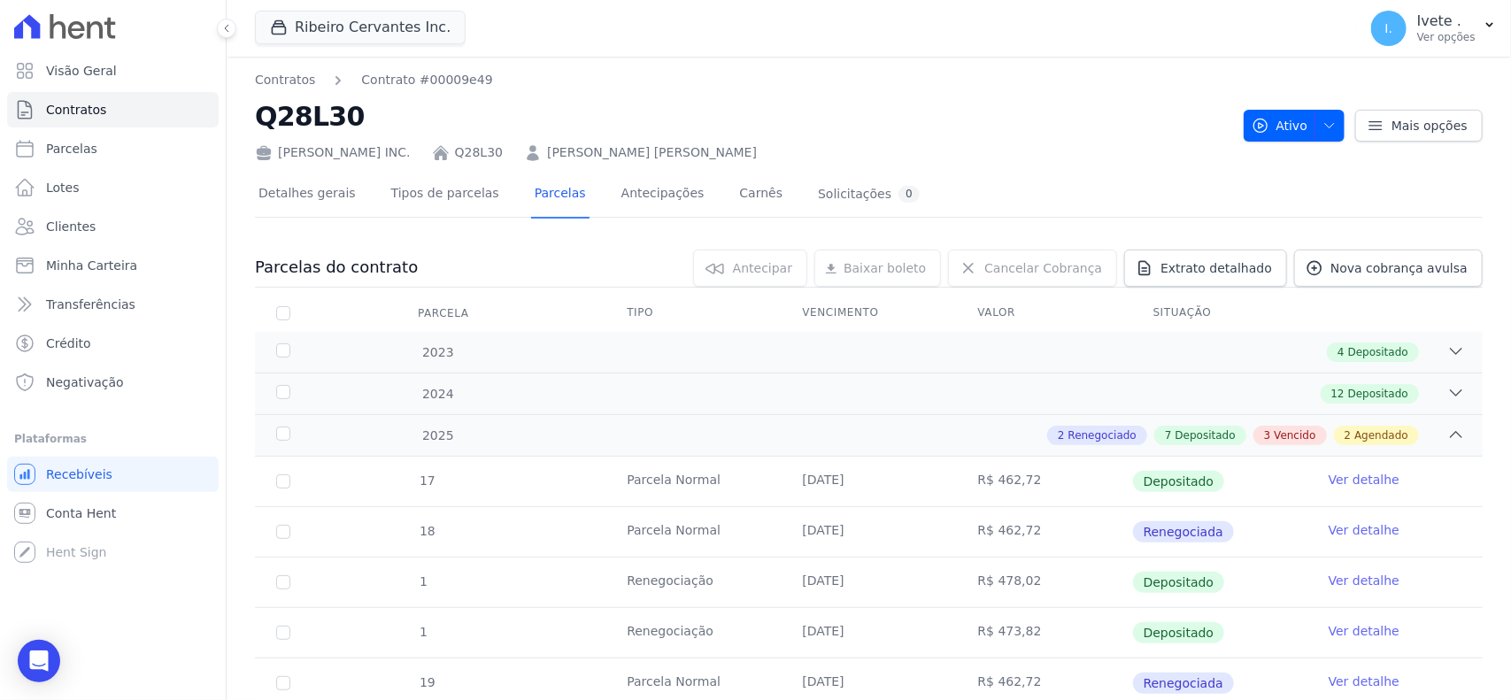
click at [289, 122] on h2 "Q28L30" at bounding box center [742, 116] width 974 height 40
copy h2 "Q28L30"
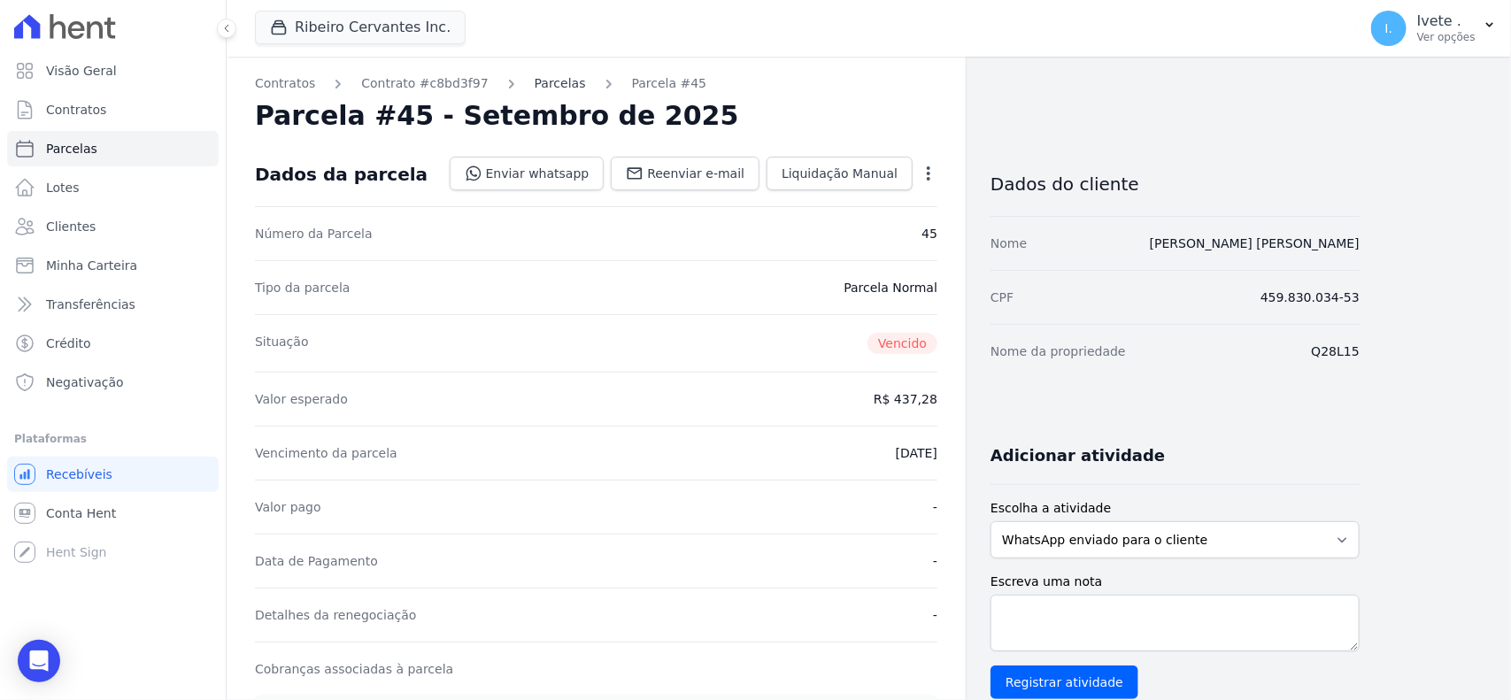
click at [547, 91] on link "Parcelas" at bounding box center [559, 83] width 51 height 19
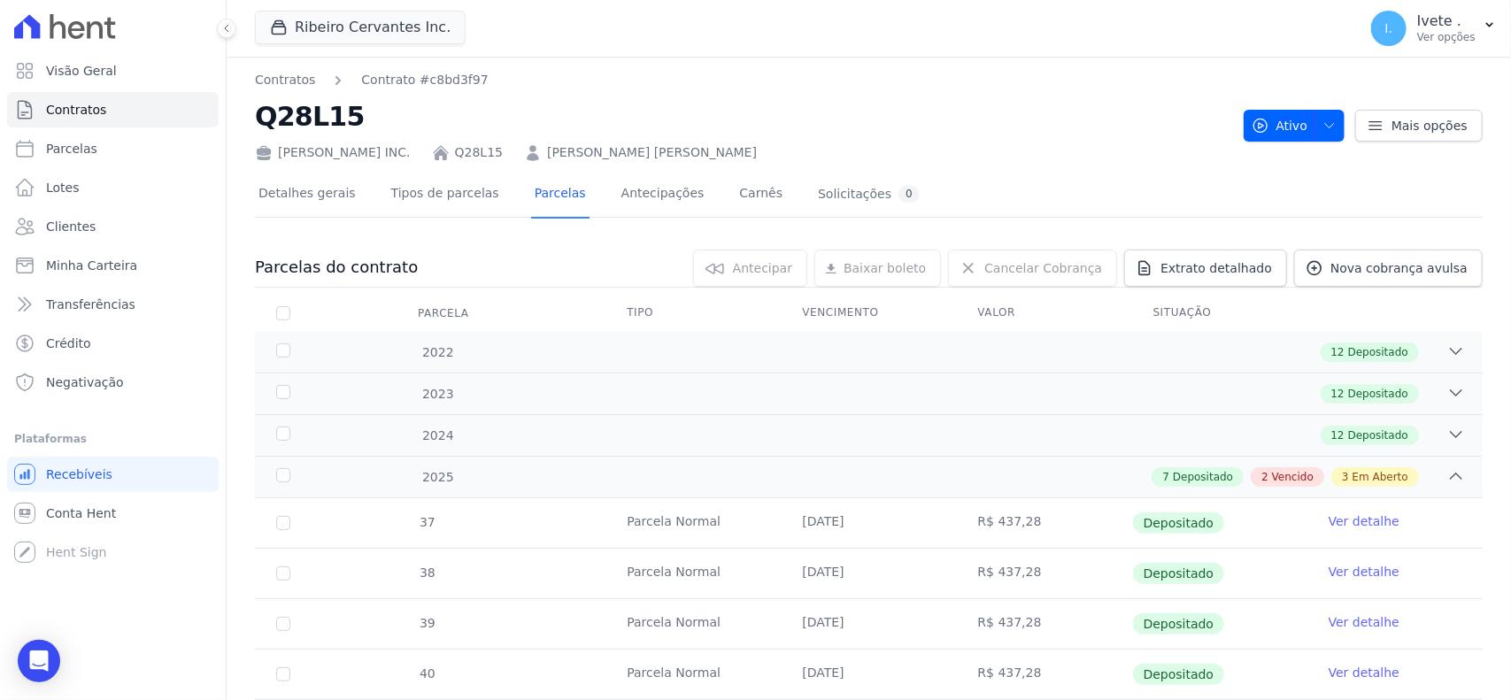
click at [327, 119] on h2 "Q28L15" at bounding box center [742, 116] width 974 height 40
copy h2 "Q28L15"
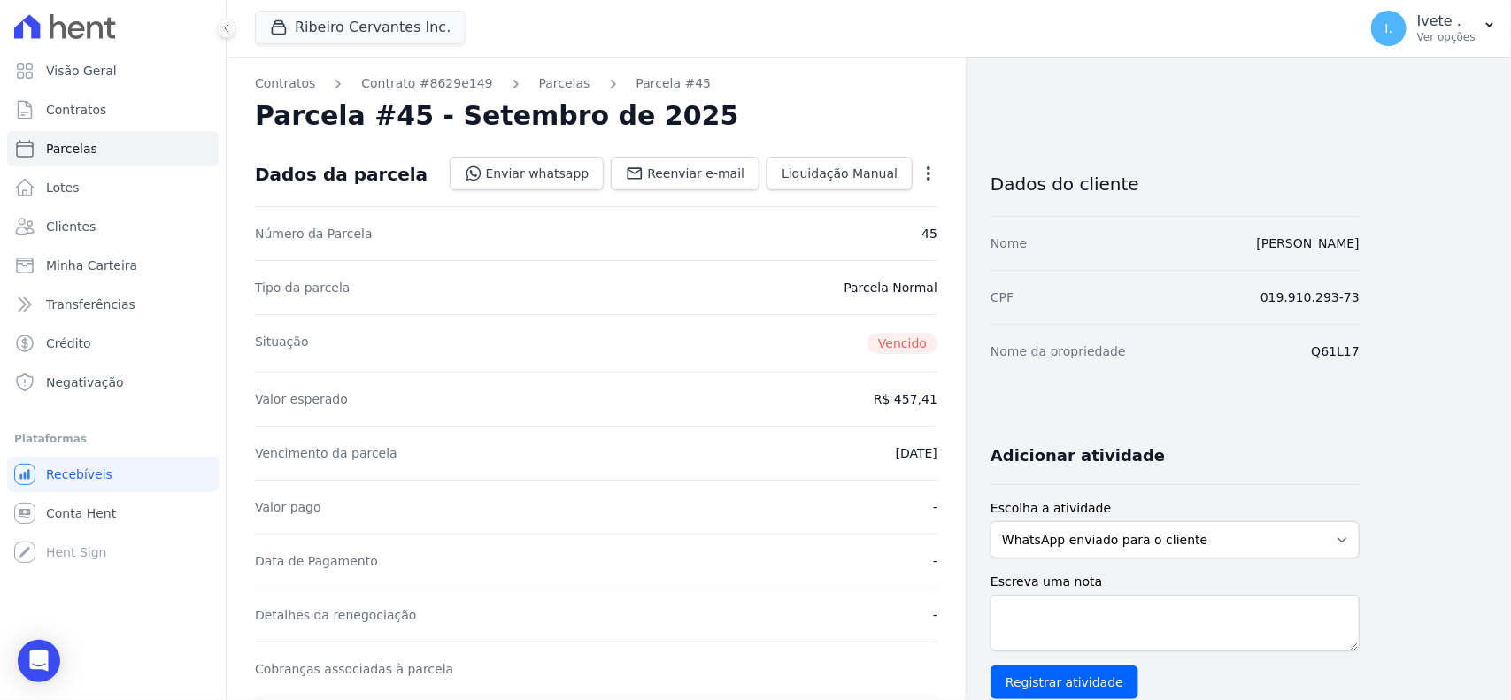
click at [562, 87] on ol "Contratos Contrato #8629e149 [GEOGRAPHIC_DATA] Parcela #45" at bounding box center [483, 83] width 456 height 19
click at [511, 80] on div "Parcelas" at bounding box center [548, 83] width 83 height 19
click at [539, 81] on link "Parcelas" at bounding box center [564, 83] width 51 height 19
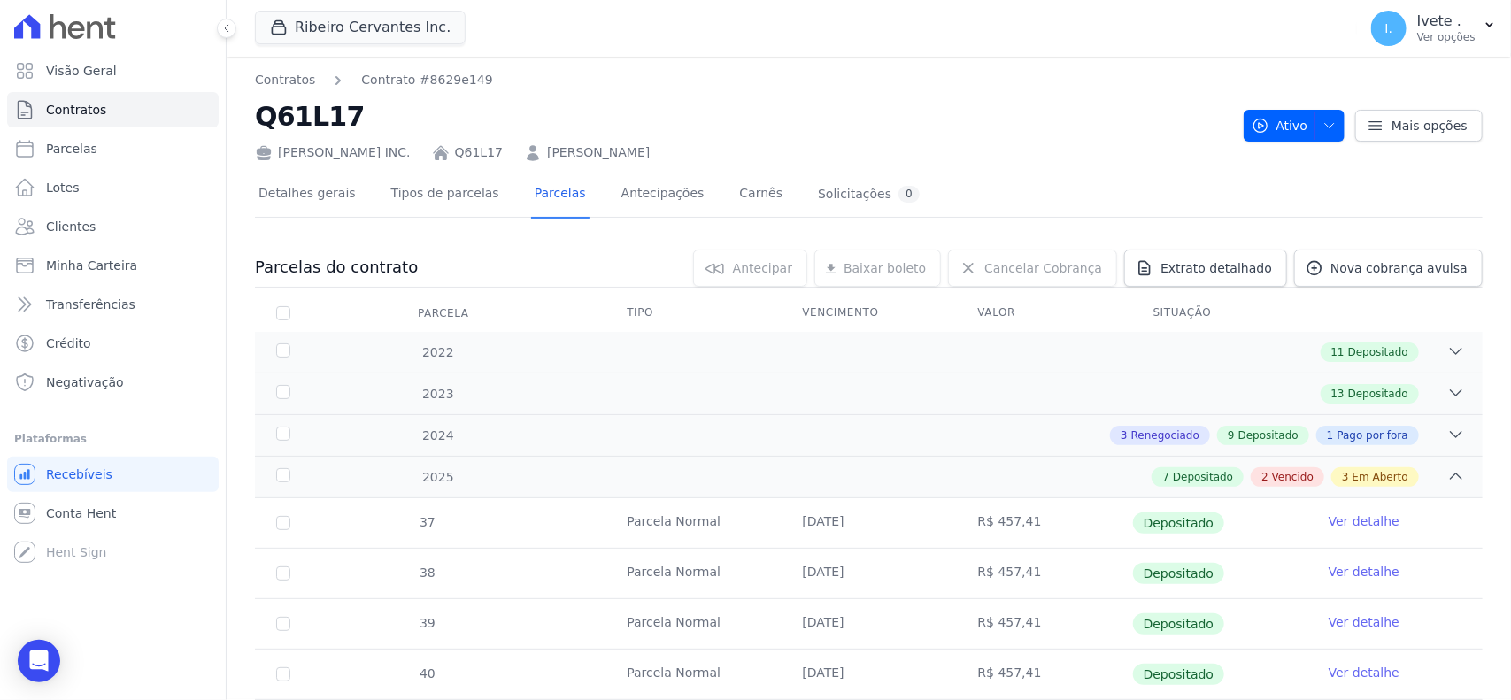
click at [275, 122] on h2 "Q61L17" at bounding box center [742, 116] width 974 height 40
copy h2 "Q61L17"
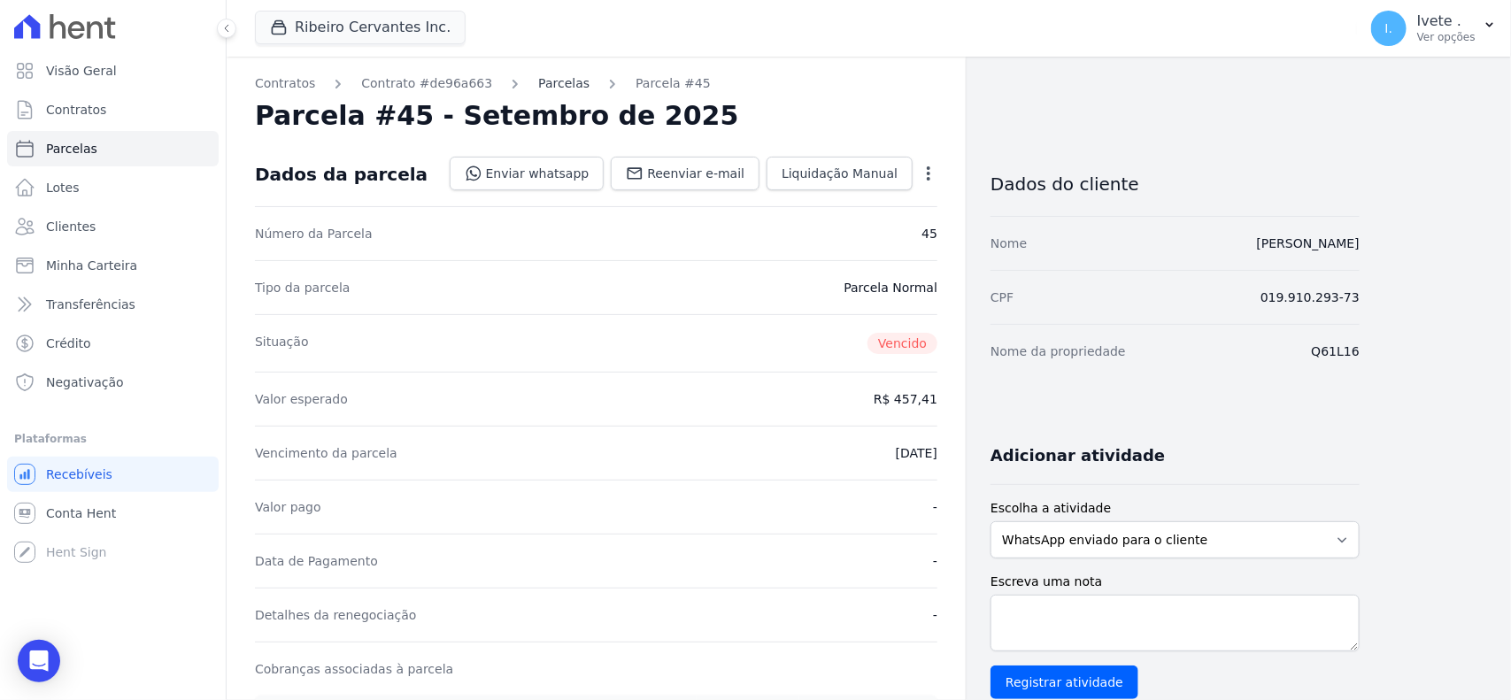
click at [538, 88] on link "Parcelas" at bounding box center [563, 83] width 51 height 19
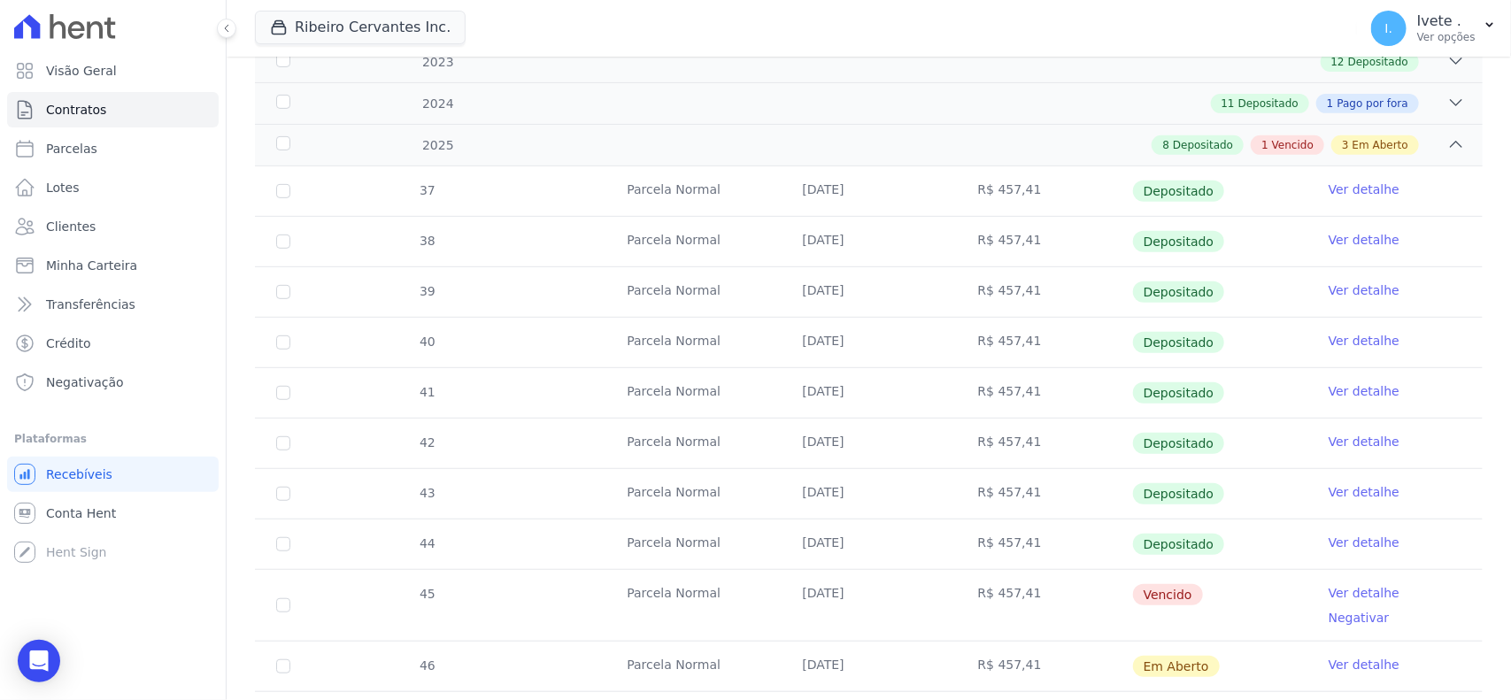
scroll to position [442, 0]
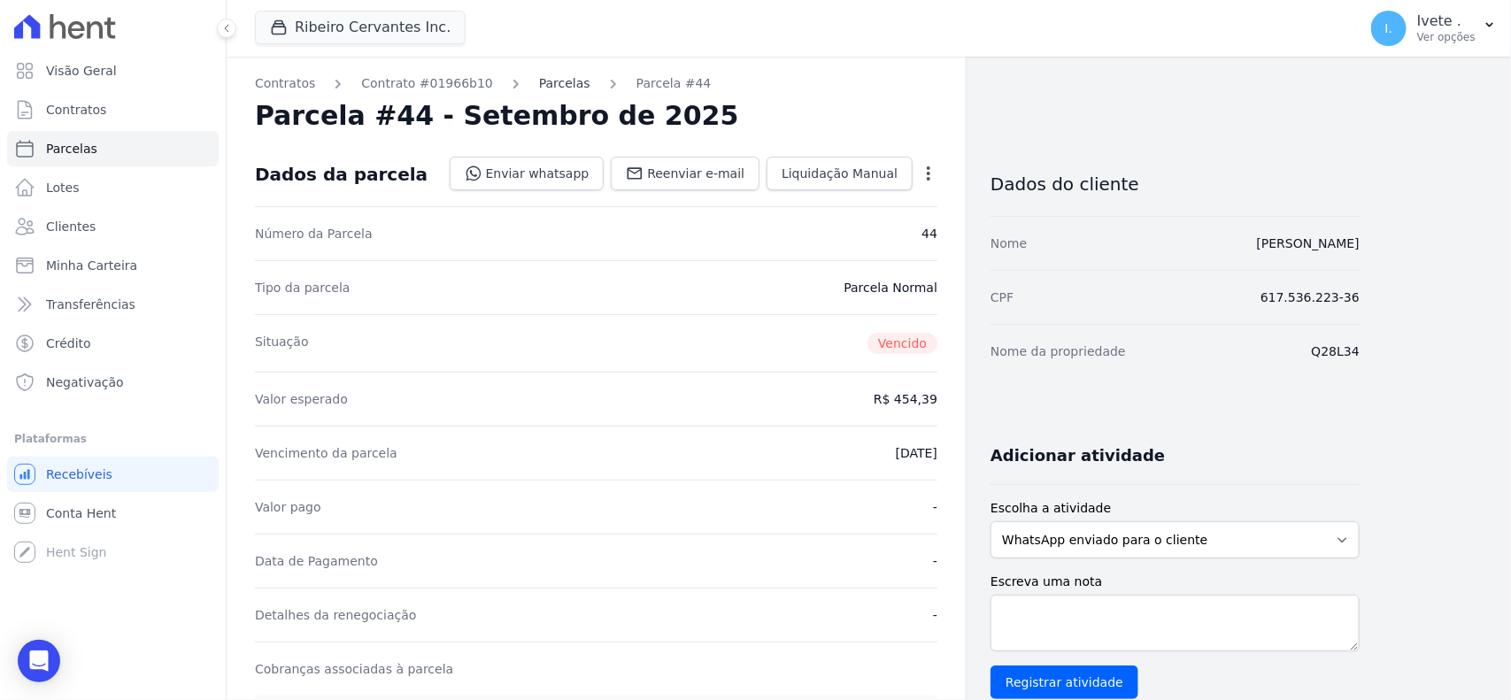
click at [539, 89] on link "Parcelas" at bounding box center [564, 83] width 51 height 19
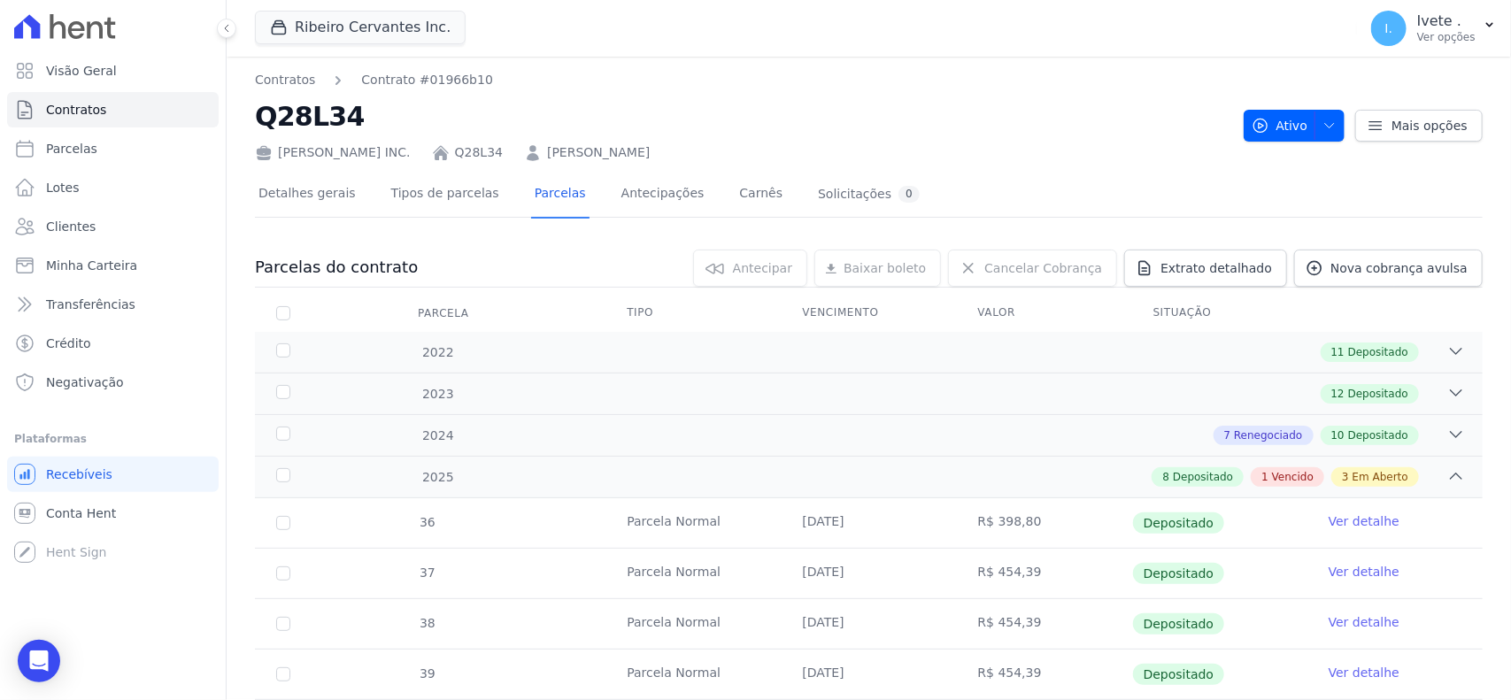
click at [264, 109] on h2 "Q28L34" at bounding box center [742, 116] width 974 height 40
copy h2 "Q28L34"
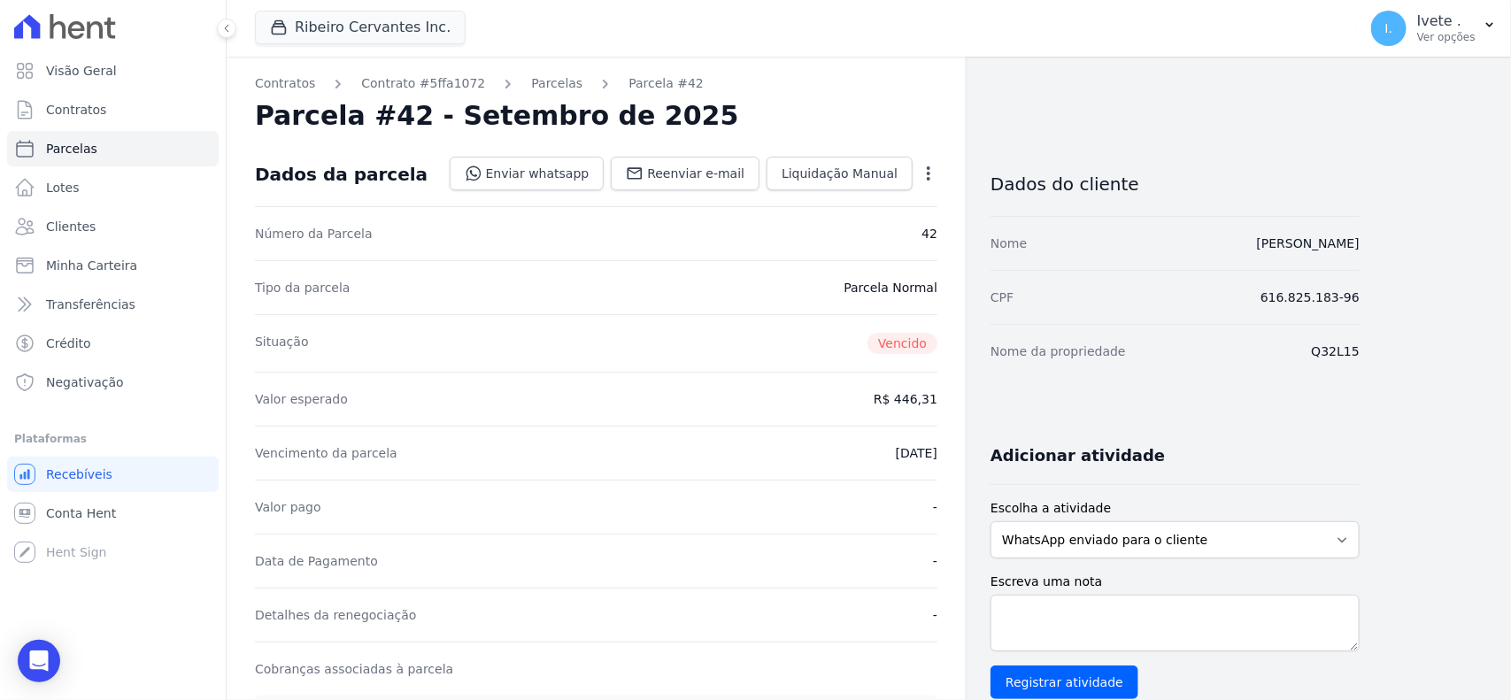
click at [515, 94] on div "Contratos Contrato #5ffa1072 Parcelas Parcela #42 Parcela #42 - Setembro de 202…" at bounding box center [596, 653] width 739 height 1193
click at [531, 90] on link "Parcelas" at bounding box center [556, 83] width 51 height 19
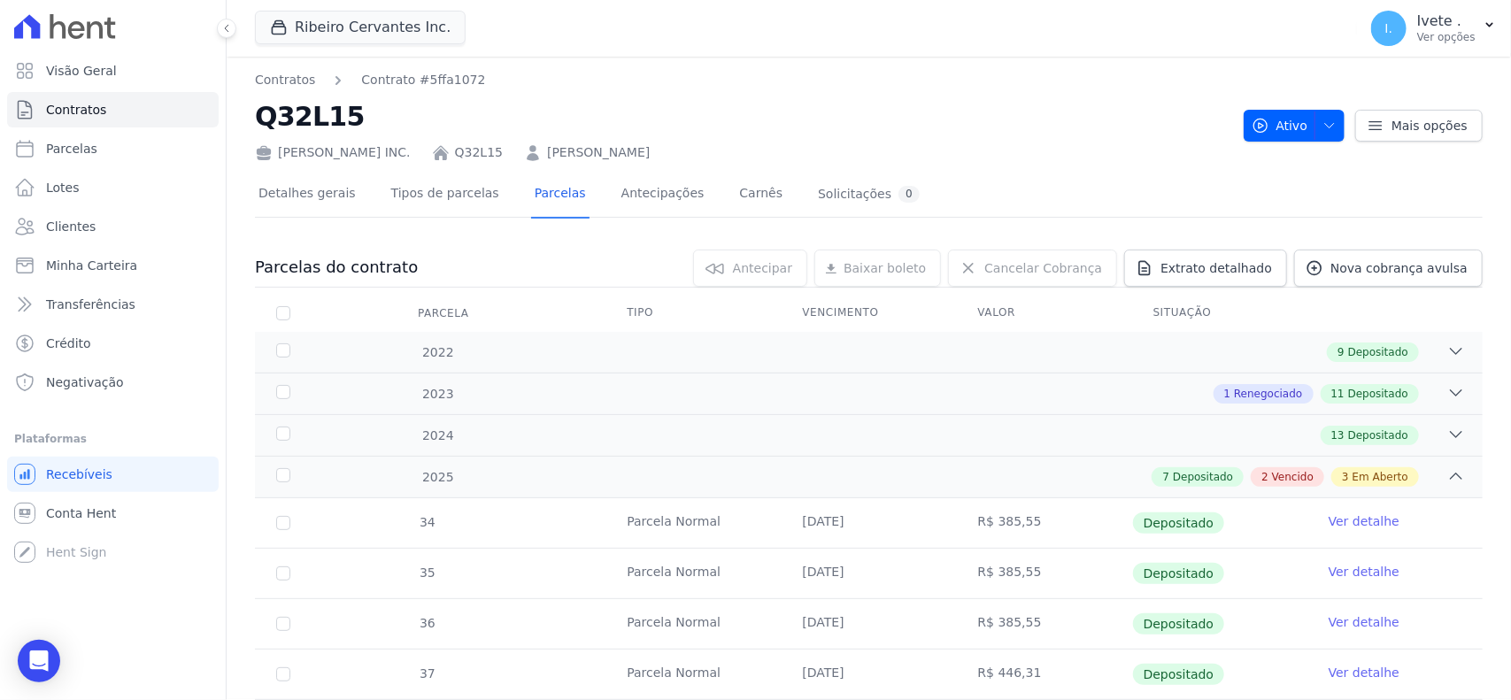
click at [328, 131] on h2 "Q32L15" at bounding box center [742, 116] width 974 height 40
click at [327, 130] on h2 "Q32L15" at bounding box center [742, 116] width 974 height 40
copy h2 "Q32L15"
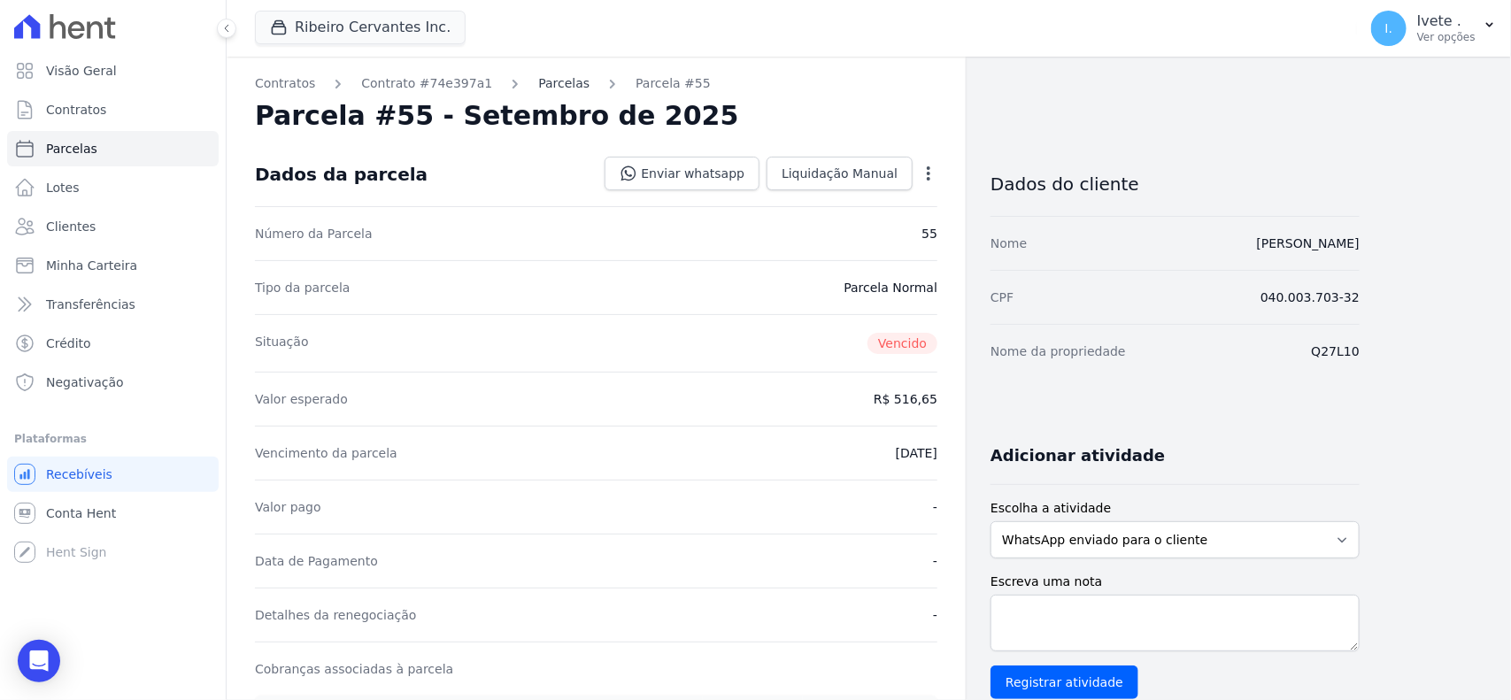
click at [538, 80] on link "Parcelas" at bounding box center [563, 83] width 51 height 19
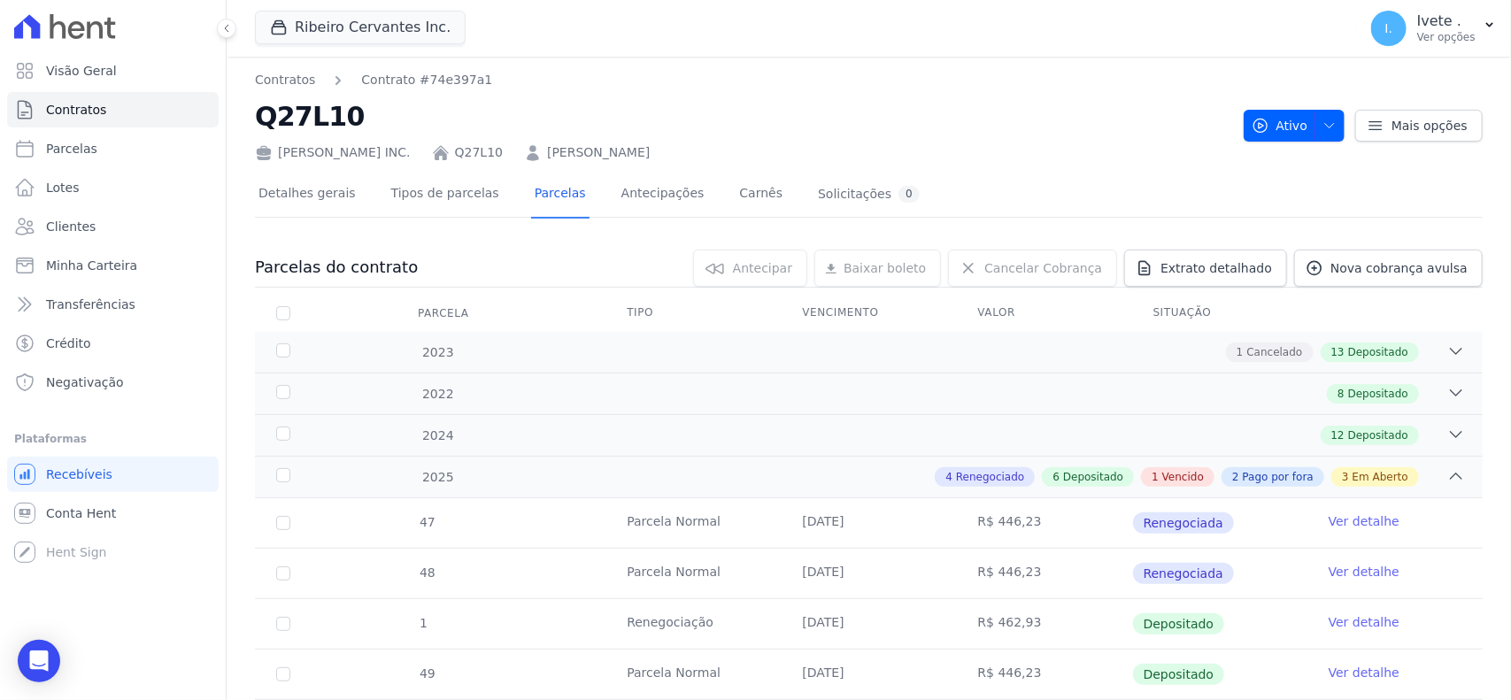
click at [304, 104] on h2 "Q27L10" at bounding box center [742, 116] width 974 height 40
click at [302, 116] on h2 "Q27L10" at bounding box center [742, 116] width 974 height 40
copy h2 "Q27L10"
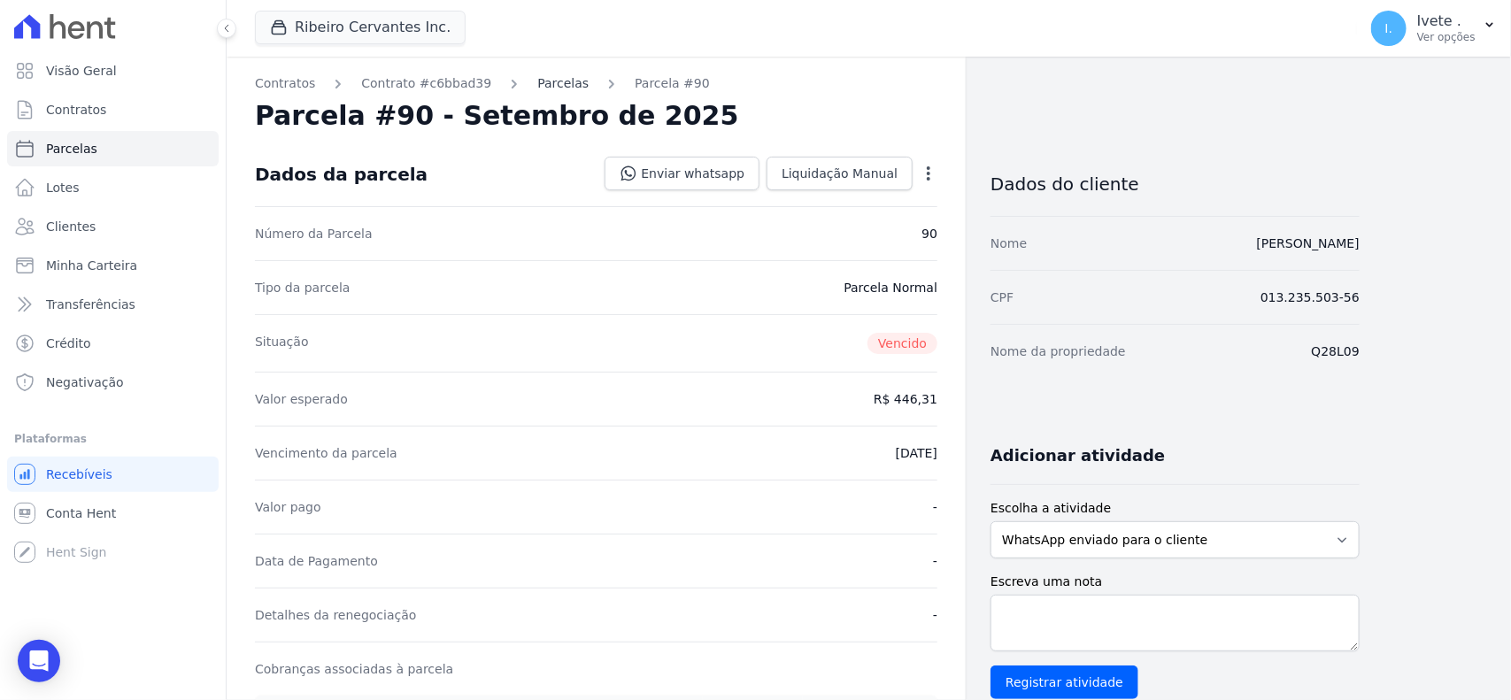
click at [537, 81] on link "Parcelas" at bounding box center [562, 83] width 51 height 19
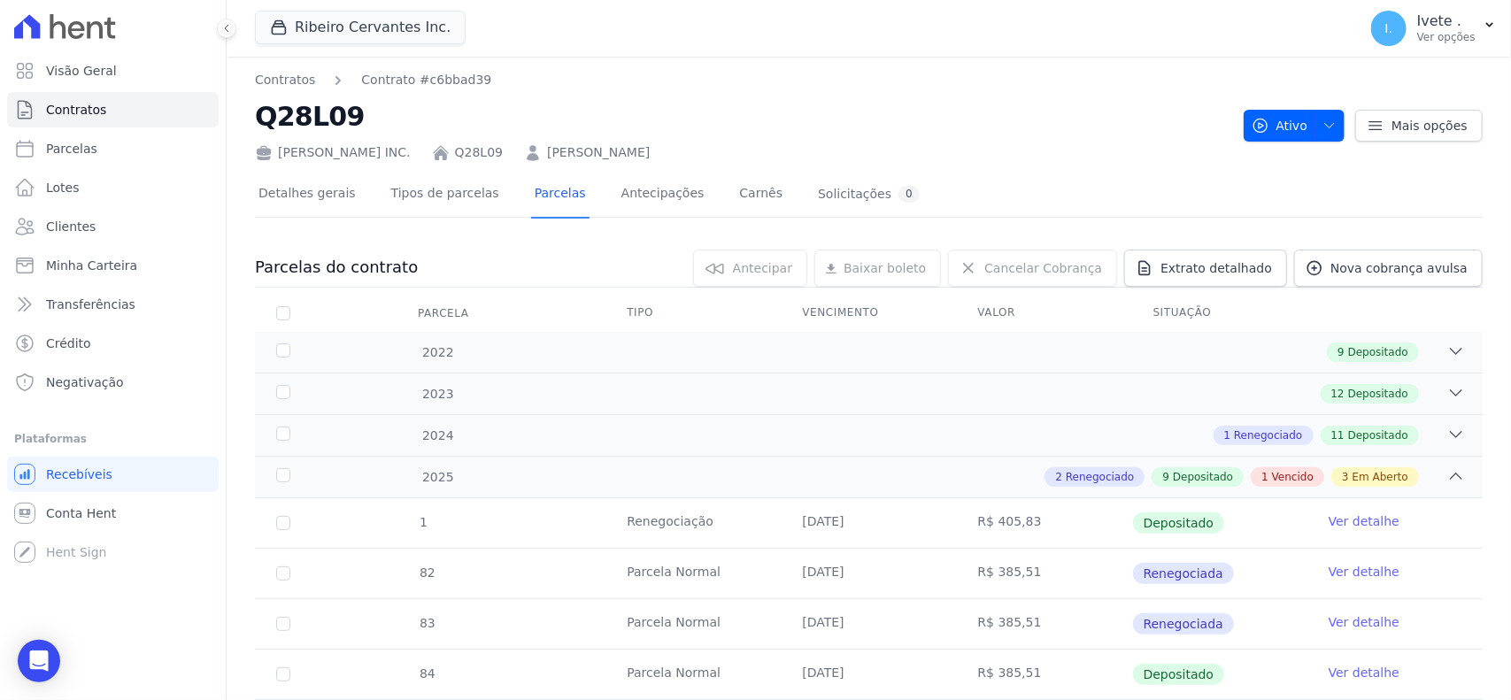
click at [280, 107] on h2 "Q28L09" at bounding box center [742, 116] width 974 height 40
copy h2 "Q28L09"
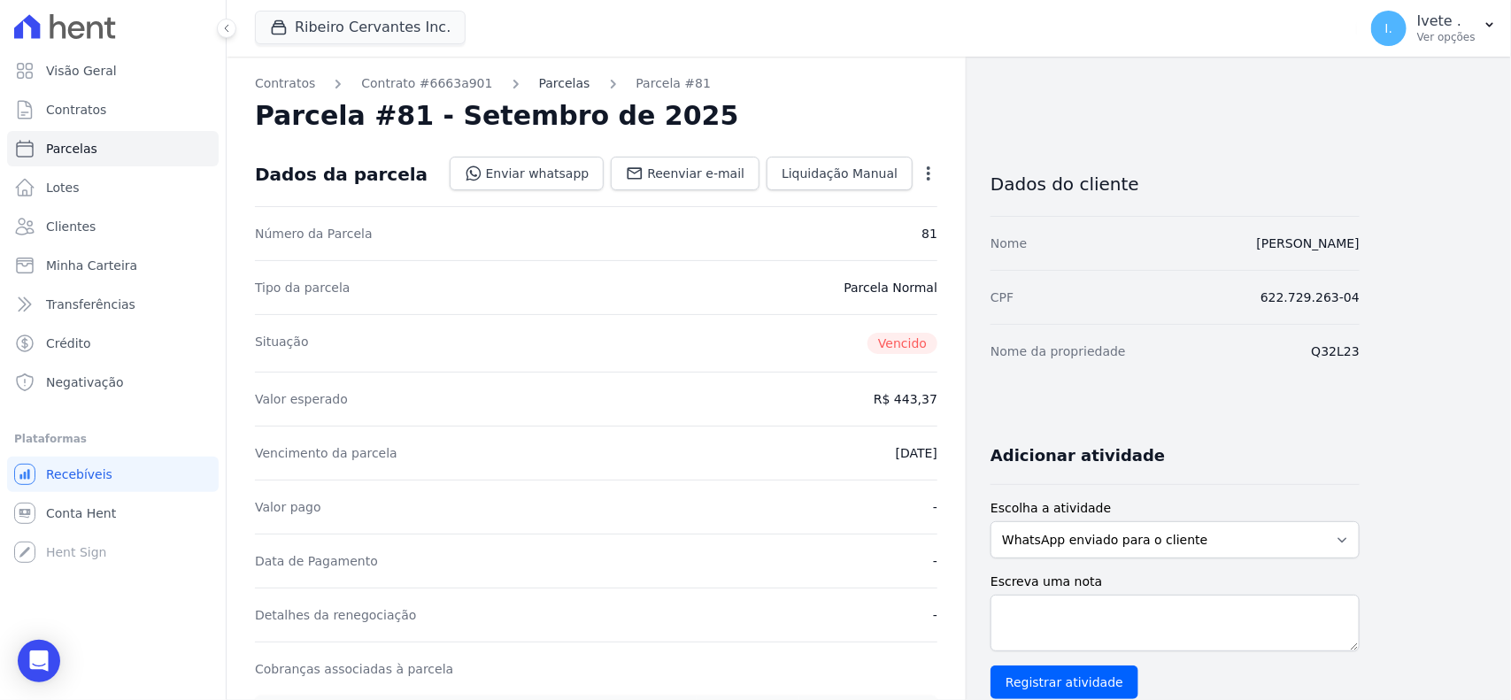
click at [553, 74] on link "Parcelas" at bounding box center [564, 83] width 51 height 19
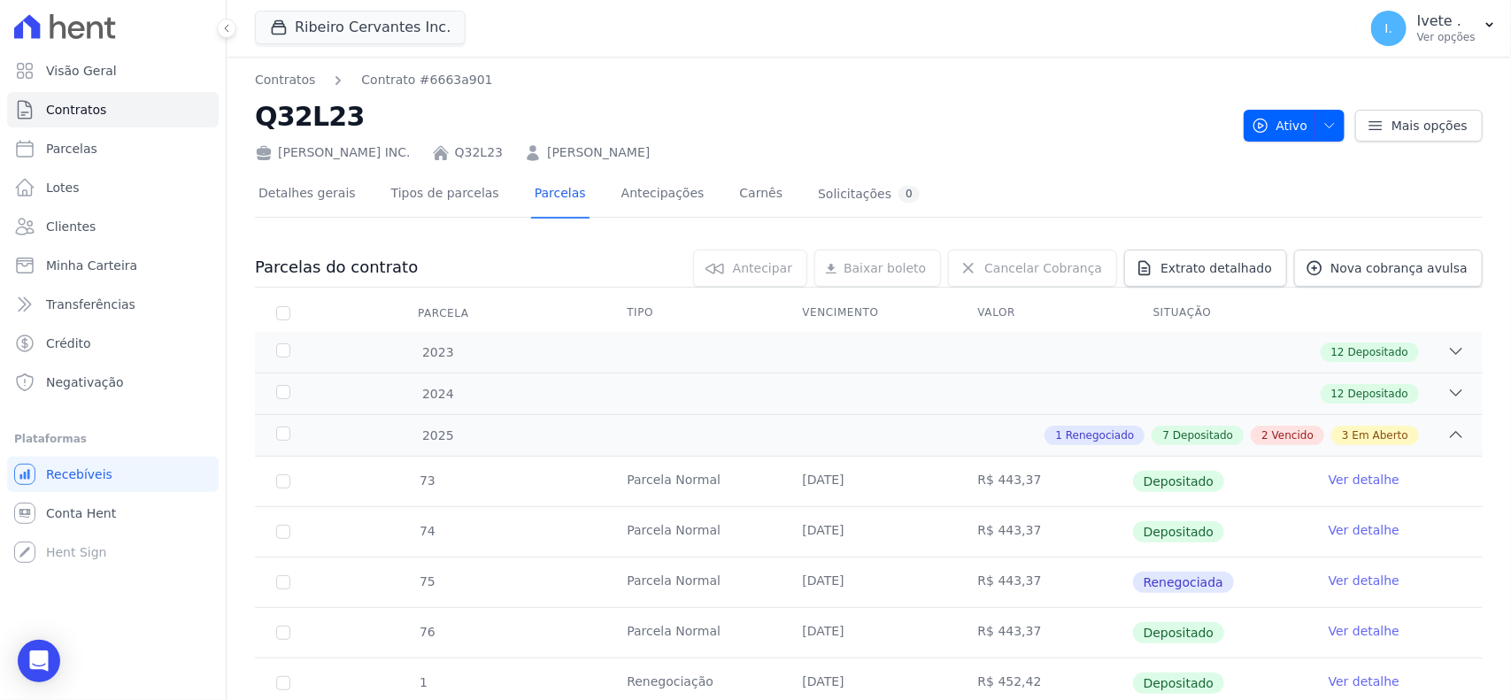
click at [332, 124] on h2 "Q32L23" at bounding box center [742, 116] width 974 height 40
copy h2 "Q32L23"
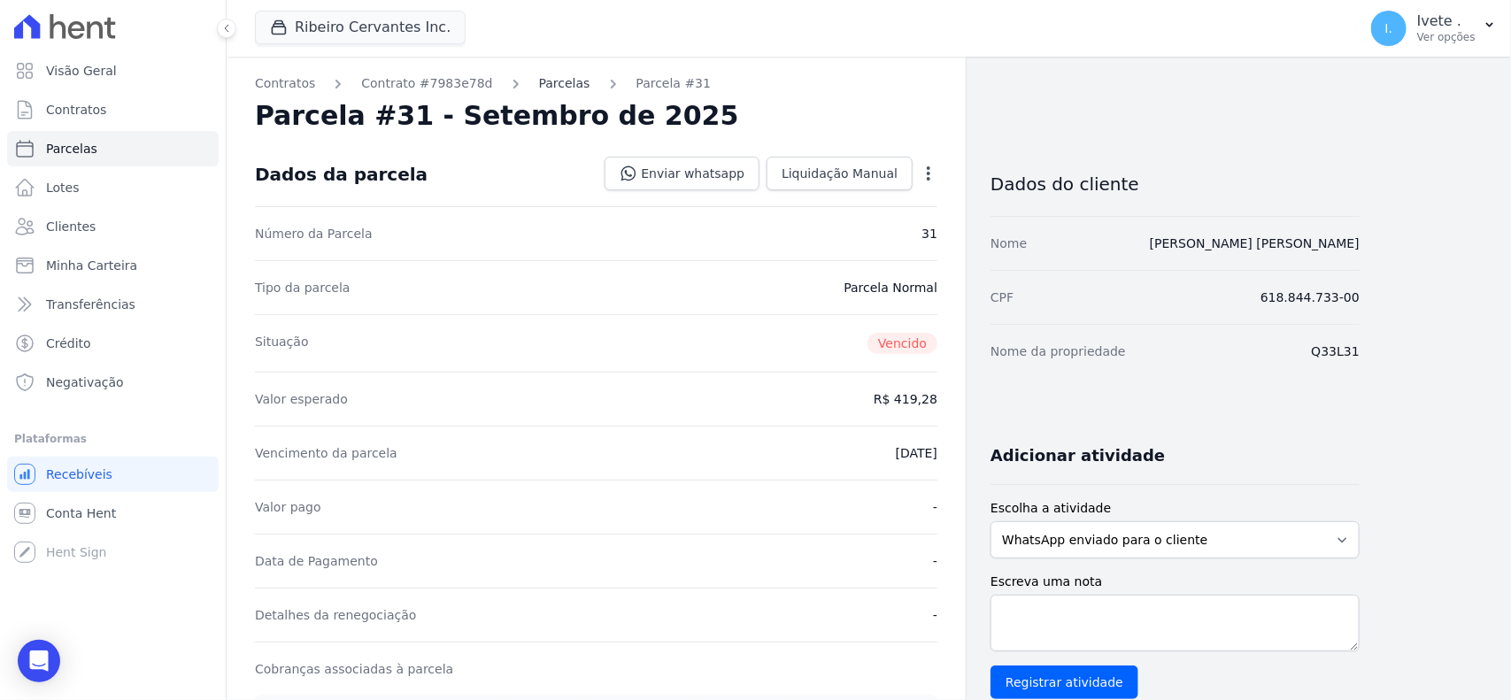
click at [539, 86] on link "Parcelas" at bounding box center [564, 83] width 51 height 19
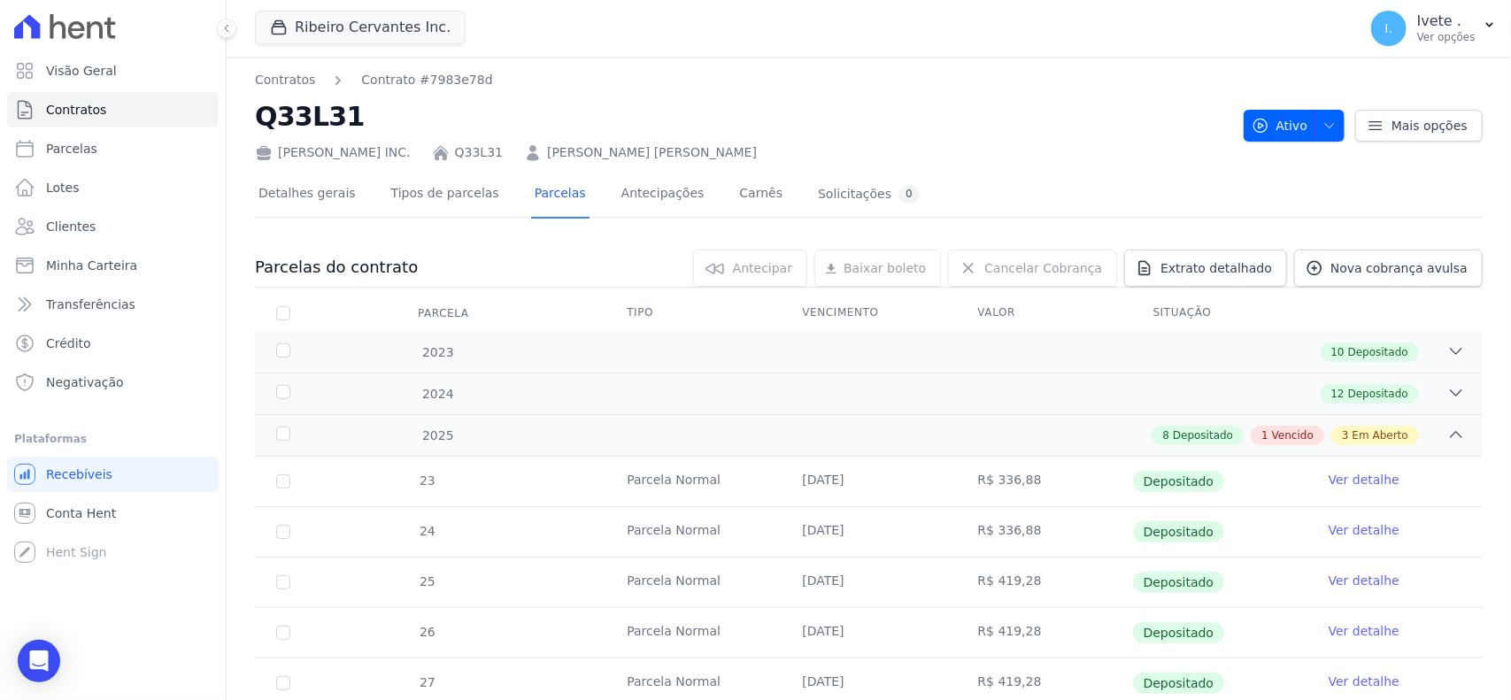
click at [319, 119] on h2 "Q33L31" at bounding box center [742, 116] width 974 height 40
copy h2 "Q33L31"
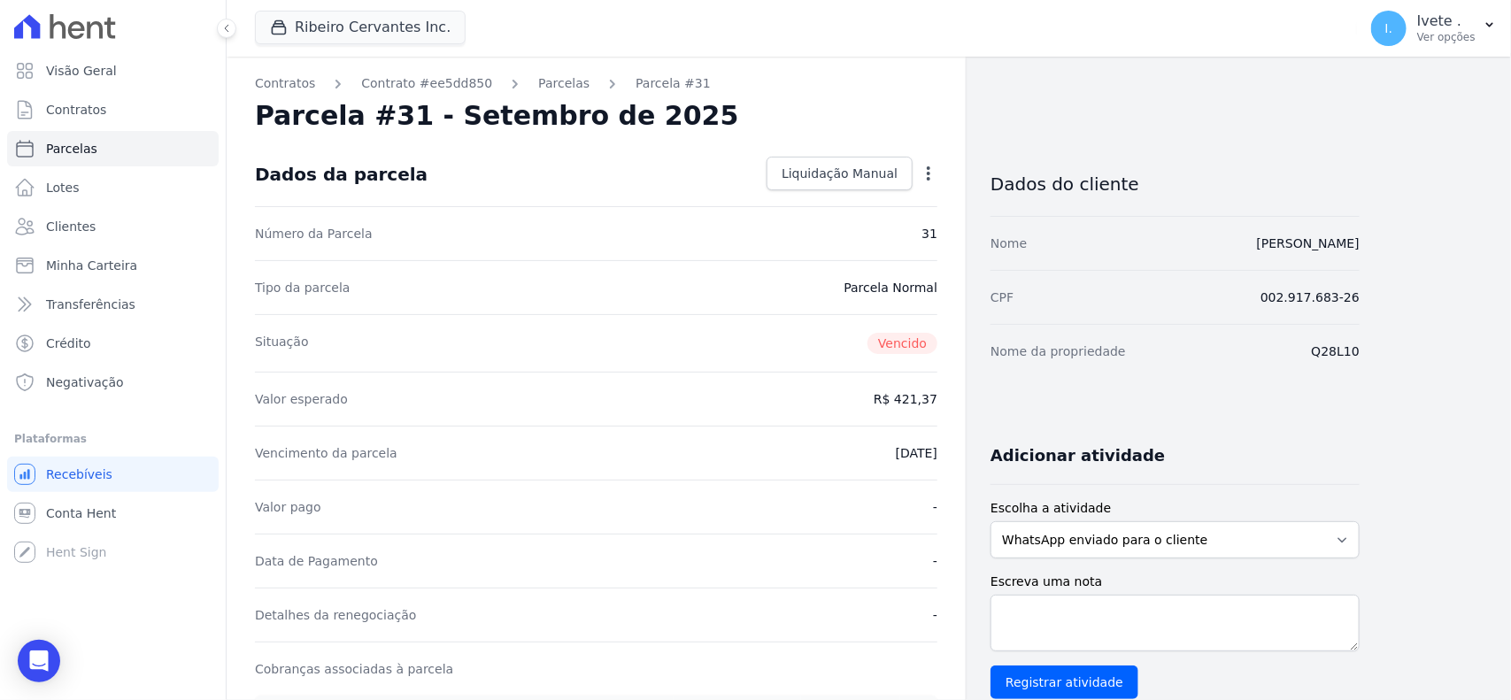
click at [538, 84] on link "Parcelas" at bounding box center [563, 83] width 51 height 19
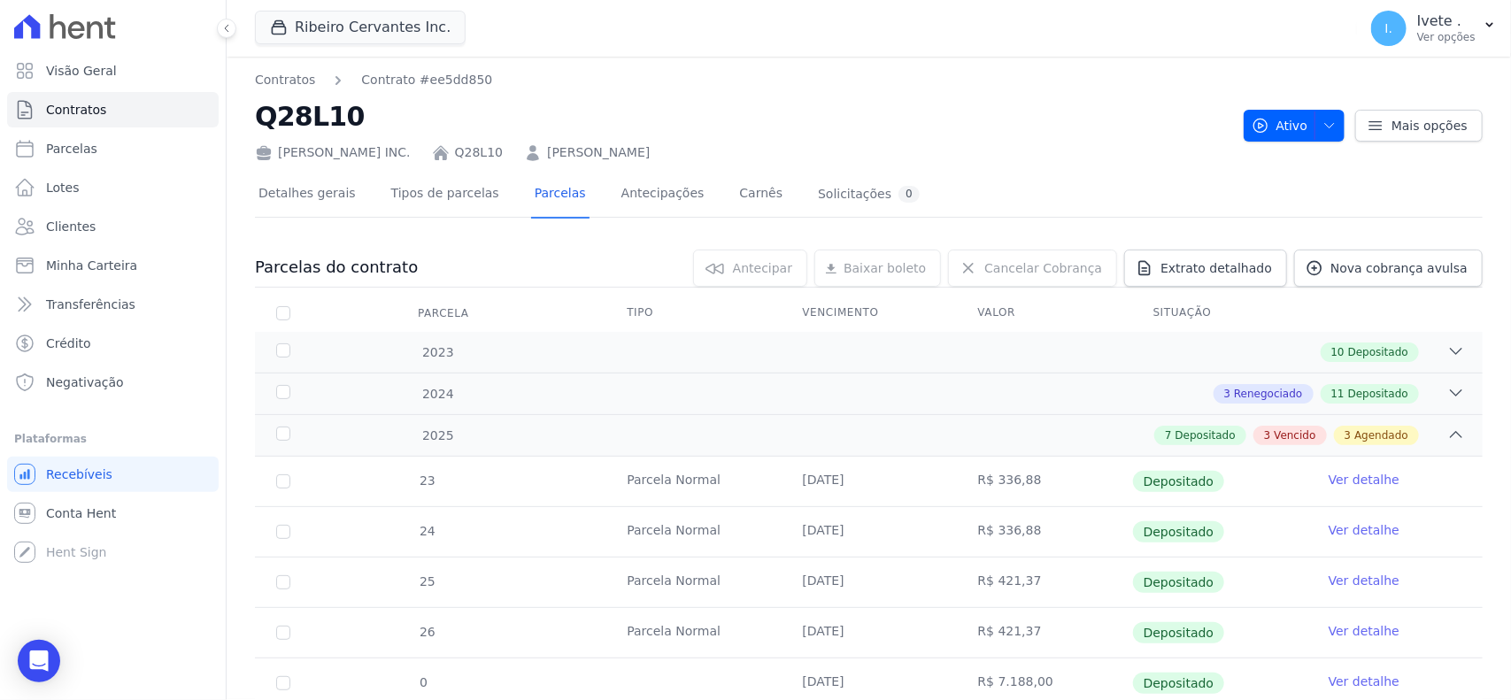
click at [288, 111] on h2 "Q28L10" at bounding box center [742, 116] width 974 height 40
copy h2 "Q28L10"
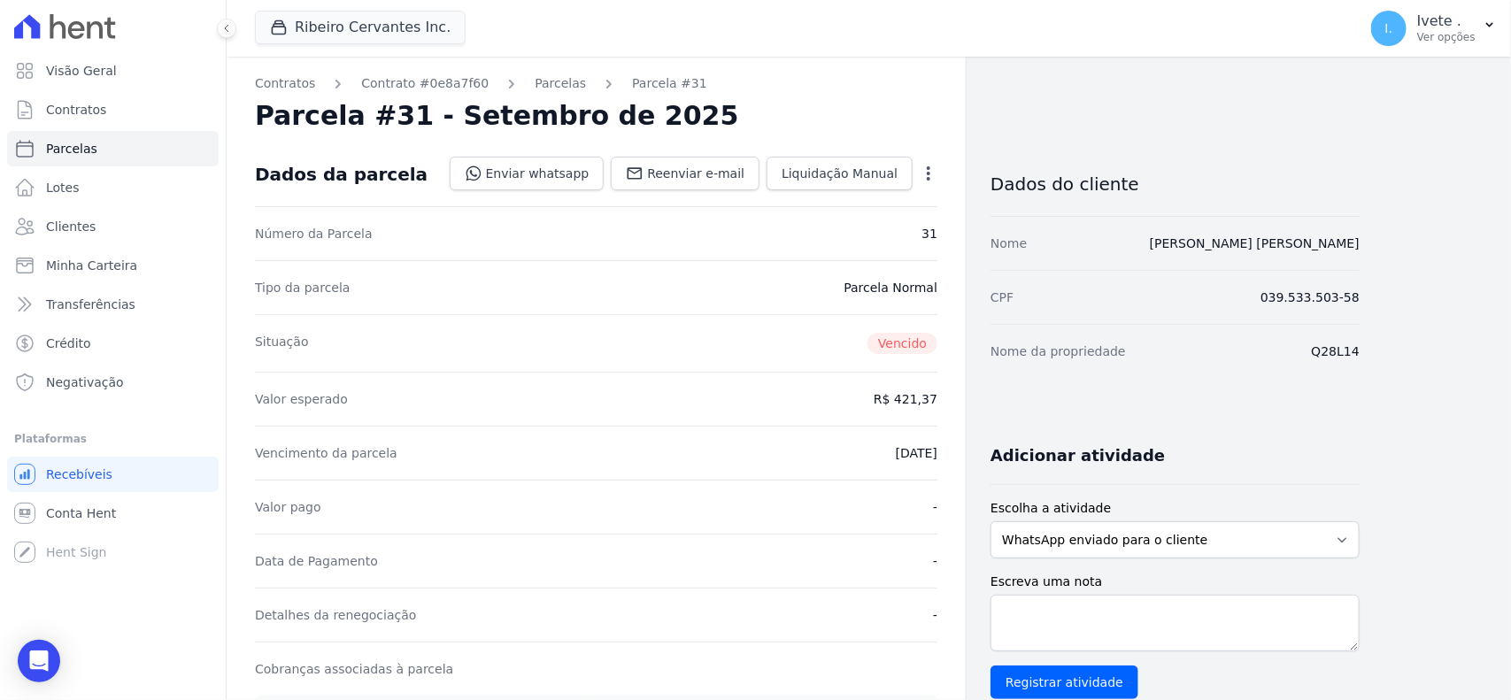
click at [535, 82] on link "Parcelas" at bounding box center [559, 83] width 51 height 19
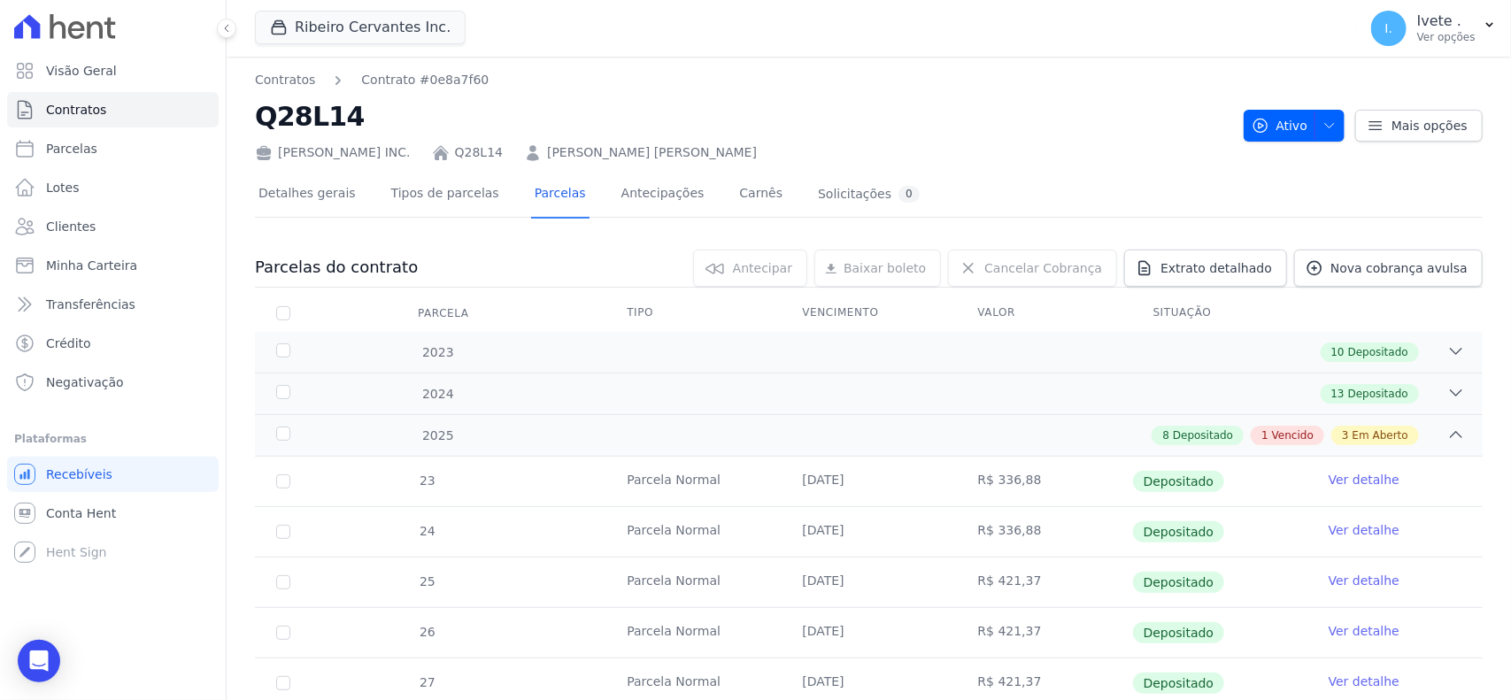
click at [299, 111] on h2 "Q28L14" at bounding box center [742, 116] width 974 height 40
copy h2 "Q28L14"
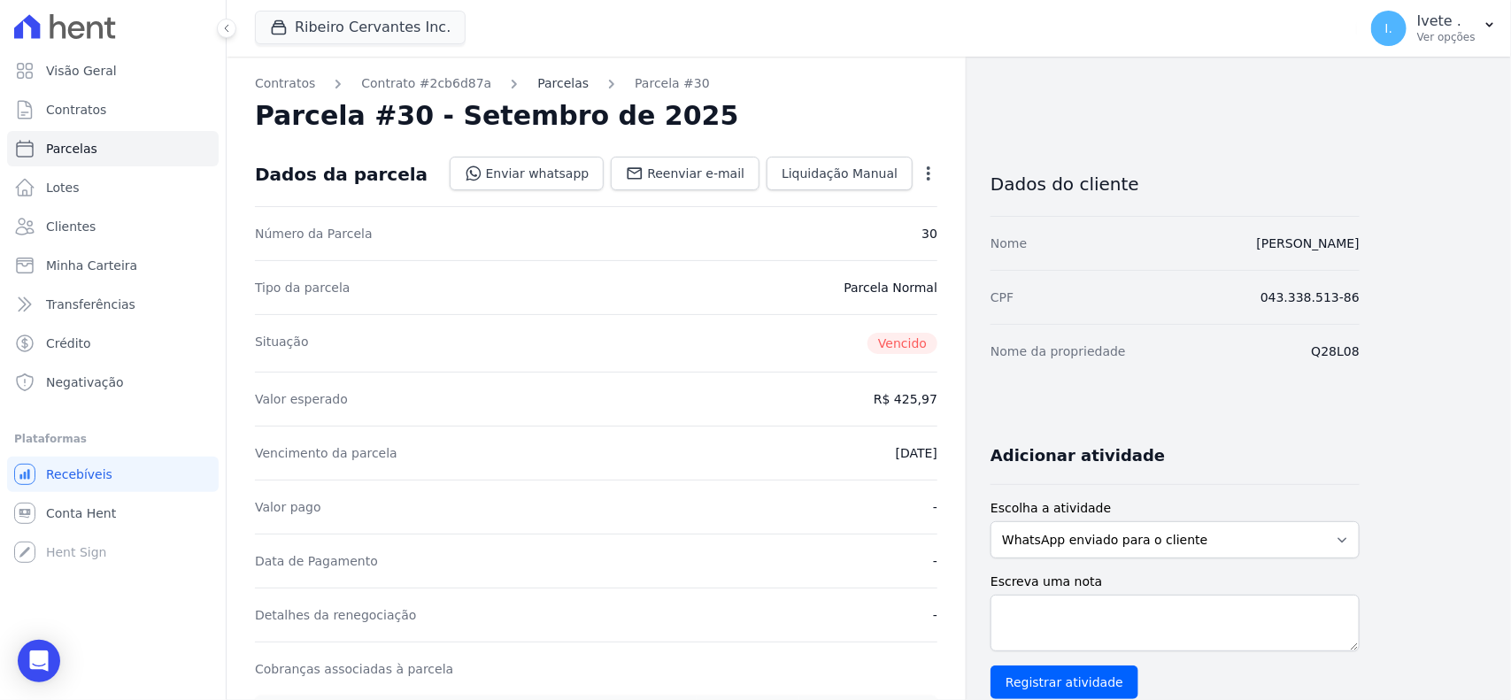
click at [537, 81] on link "Parcelas" at bounding box center [562, 83] width 51 height 19
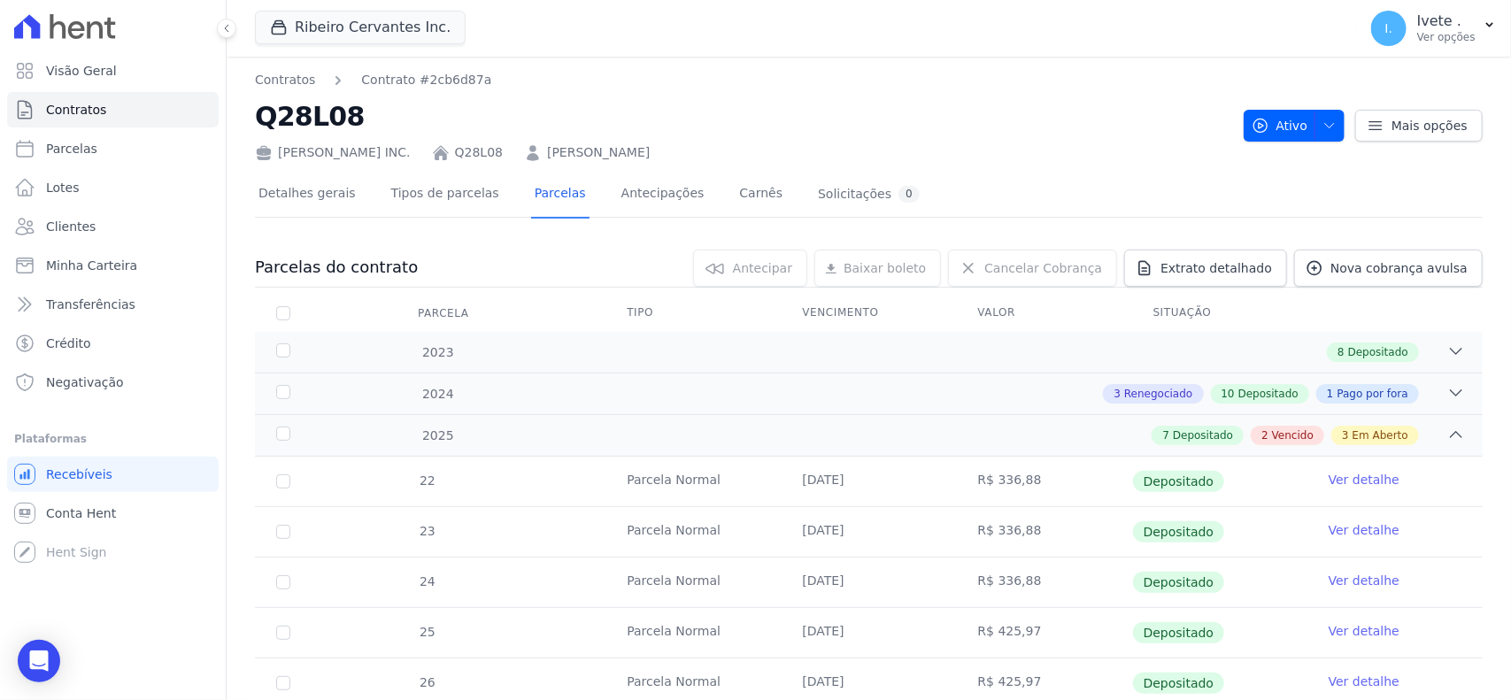
click at [321, 111] on h2 "Q28L08" at bounding box center [742, 116] width 974 height 40
copy h2 "Q28L08"
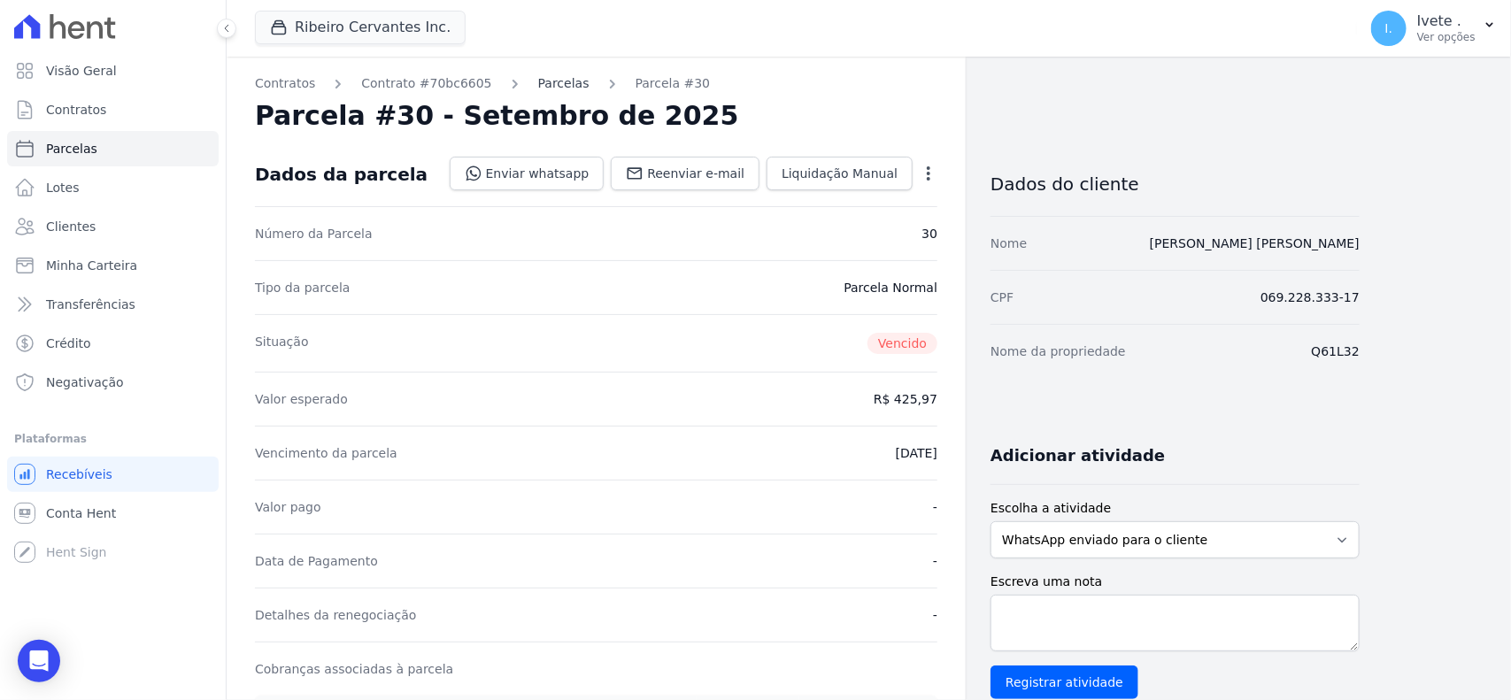
click at [541, 80] on link "Parcelas" at bounding box center [563, 83] width 51 height 19
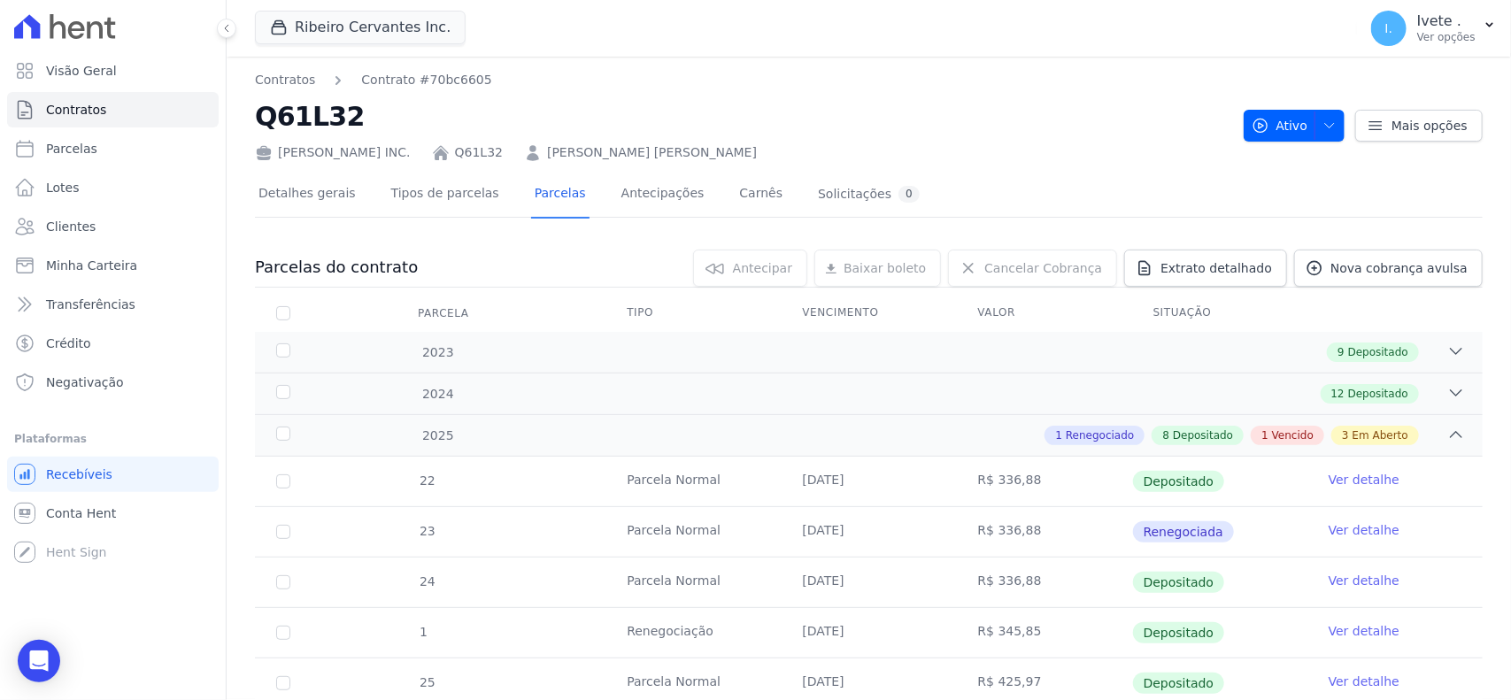
click at [319, 122] on h2 "Q61L32" at bounding box center [742, 116] width 974 height 40
copy h2 "Q61L32"
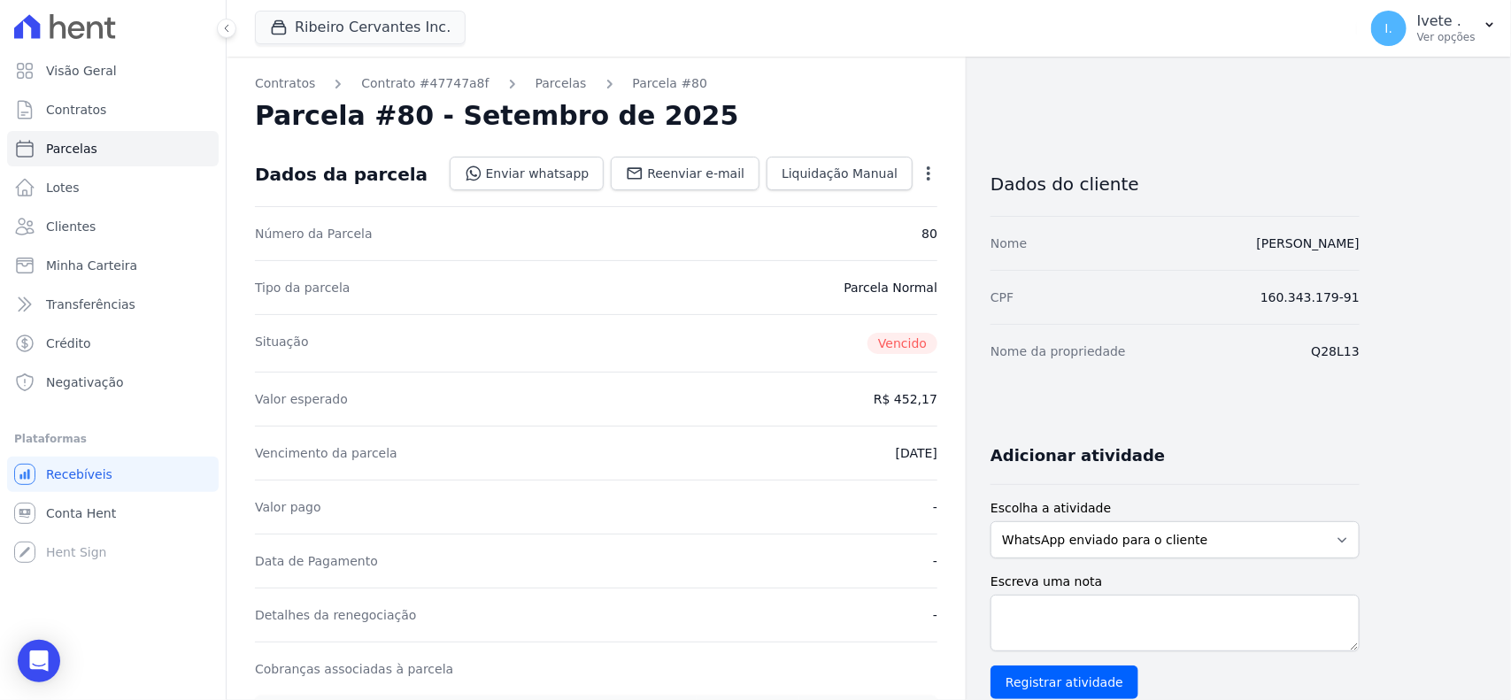
click at [537, 84] on link "Parcelas" at bounding box center [560, 83] width 51 height 19
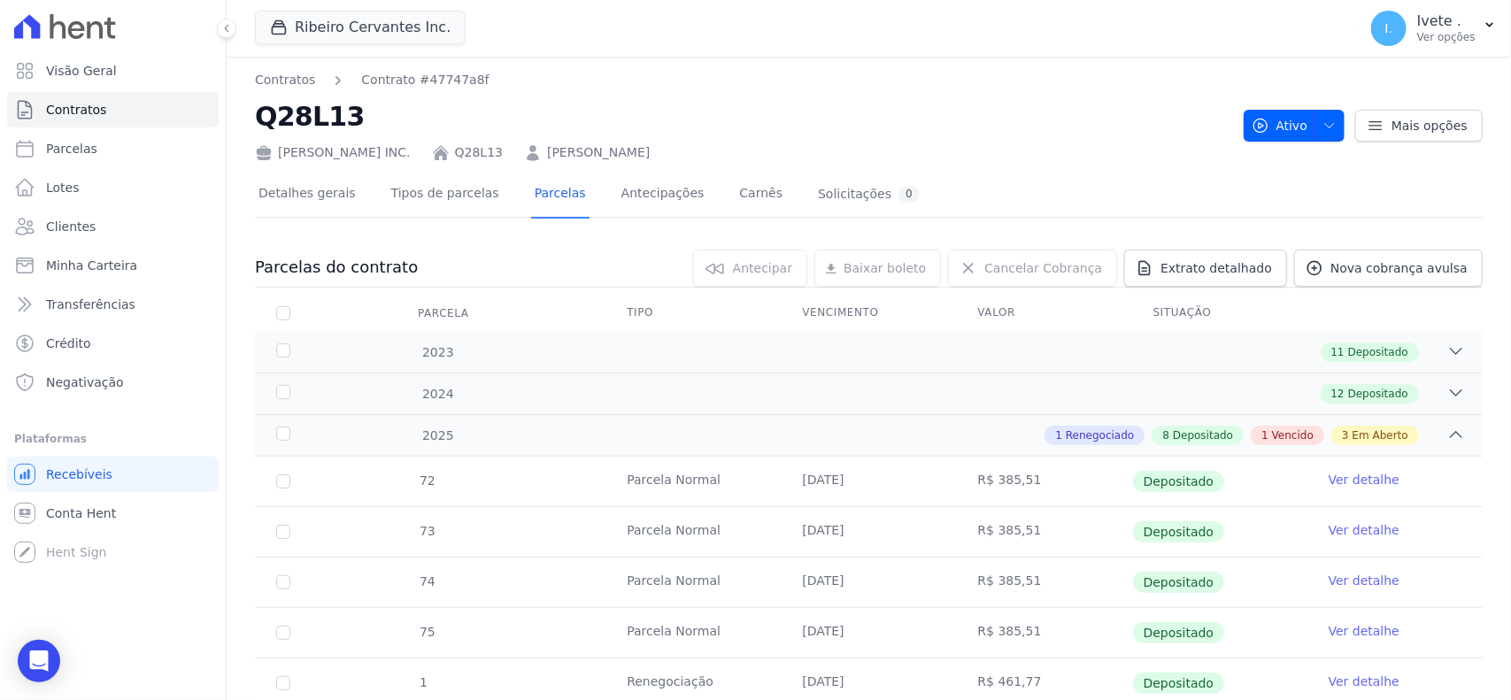
click at [296, 115] on h2 "Q28L13" at bounding box center [742, 116] width 974 height 40
click at [299, 118] on h2 "Q28L13" at bounding box center [742, 116] width 974 height 40
copy h2 "Q28L13"
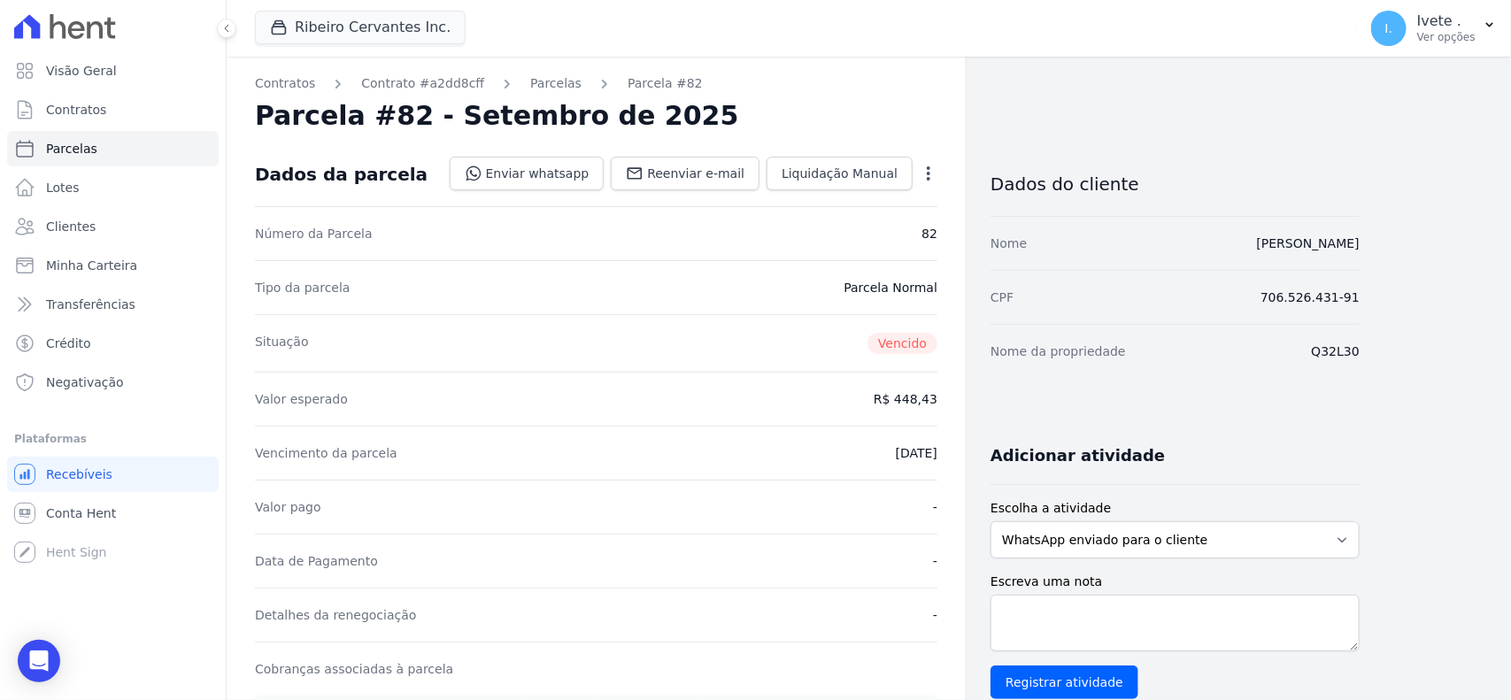
click at [537, 82] on link "Parcelas" at bounding box center [555, 83] width 51 height 19
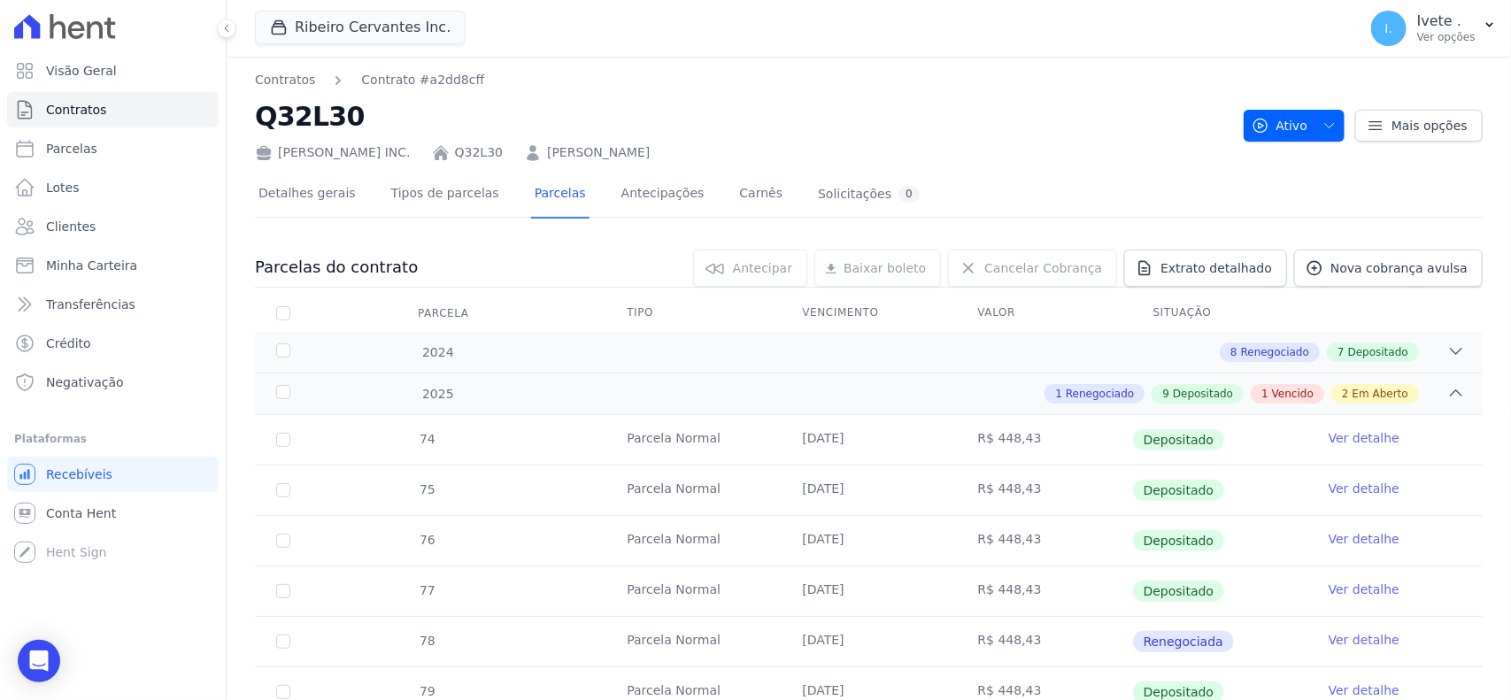
click at [265, 119] on h2 "Q32L30" at bounding box center [742, 116] width 974 height 40
copy h2 "Q32L30"
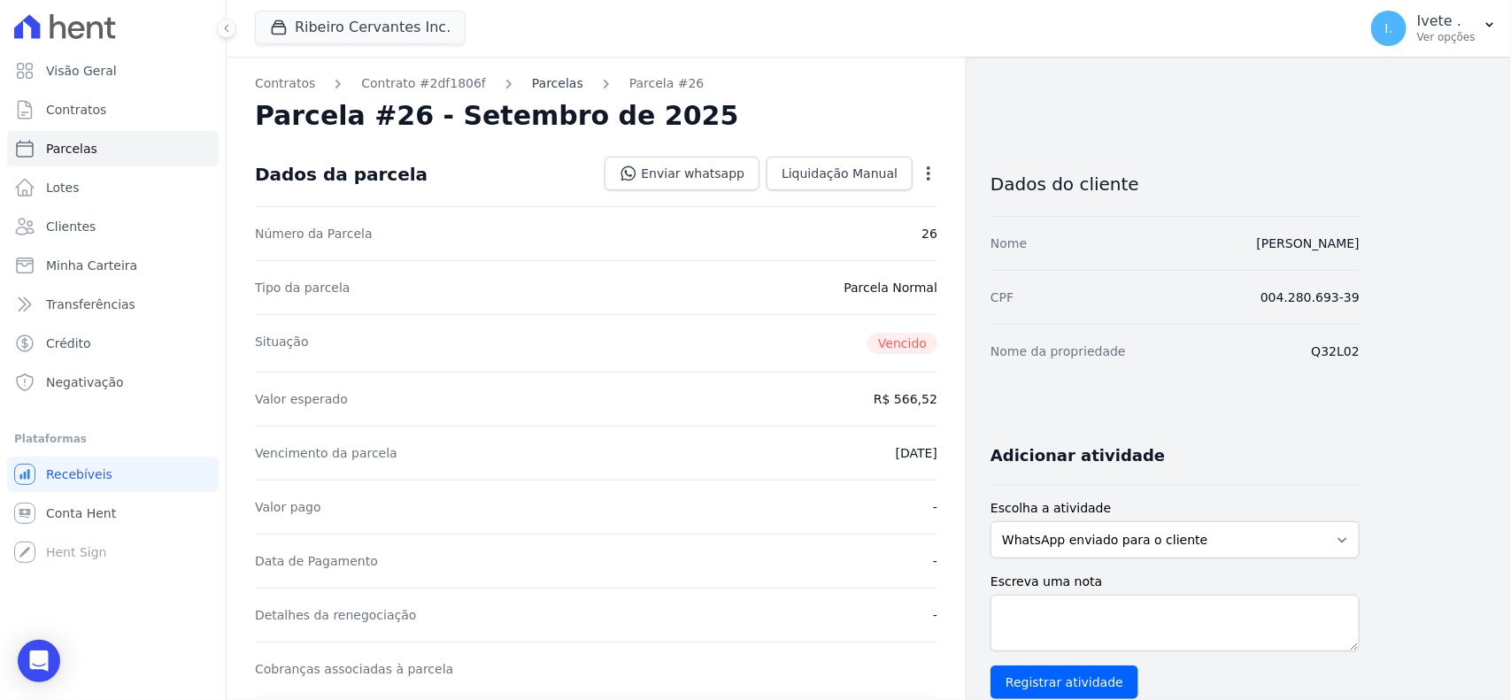
click at [532, 77] on link "Parcelas" at bounding box center [557, 83] width 51 height 19
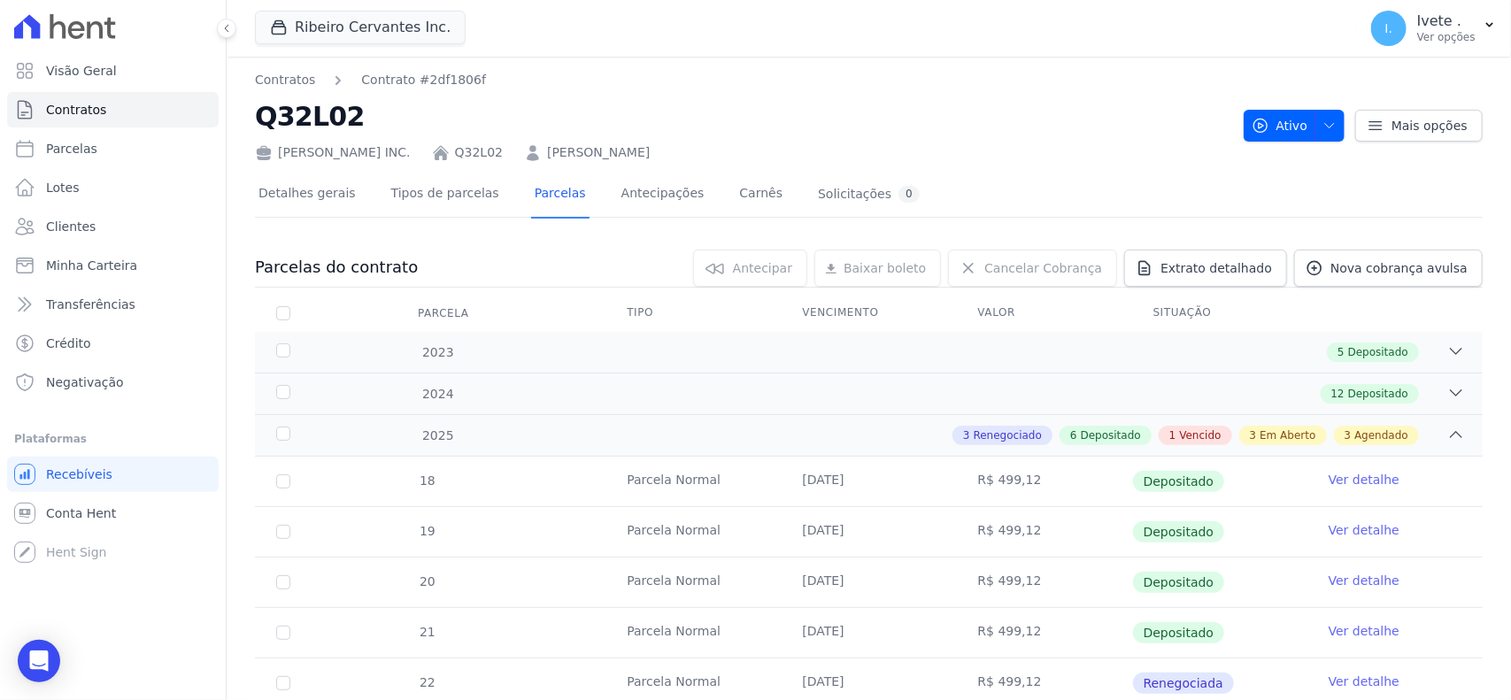
click at [290, 117] on h2 "Q32L02" at bounding box center [742, 116] width 974 height 40
copy h2 "Q32L02"
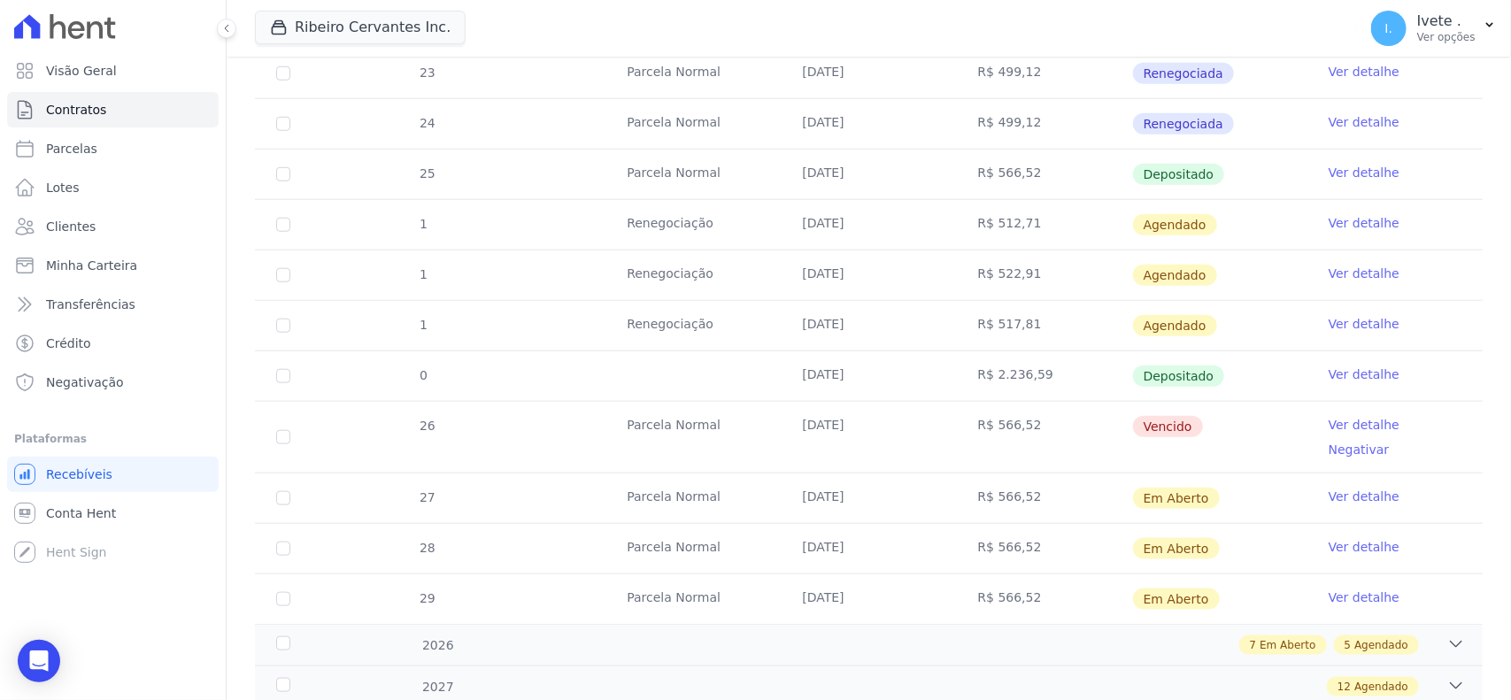
scroll to position [664, 0]
